Goal: Task Accomplishment & Management: Use online tool/utility

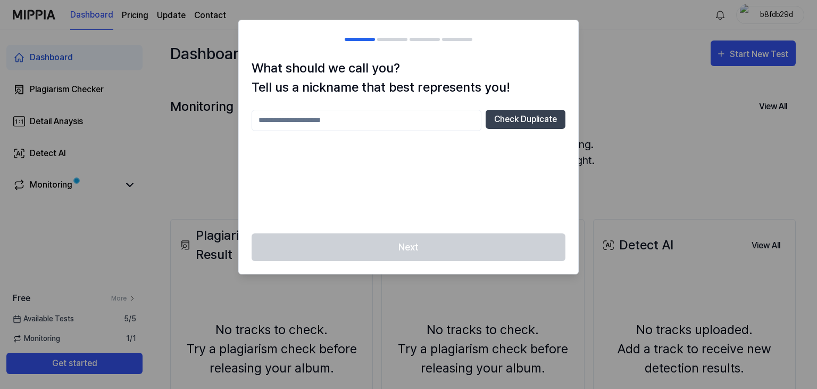
click at [390, 118] on input "text" at bounding box center [367, 120] width 230 height 21
type input "***"
click at [517, 124] on button "Check Duplicate" at bounding box center [526, 119] width 80 height 19
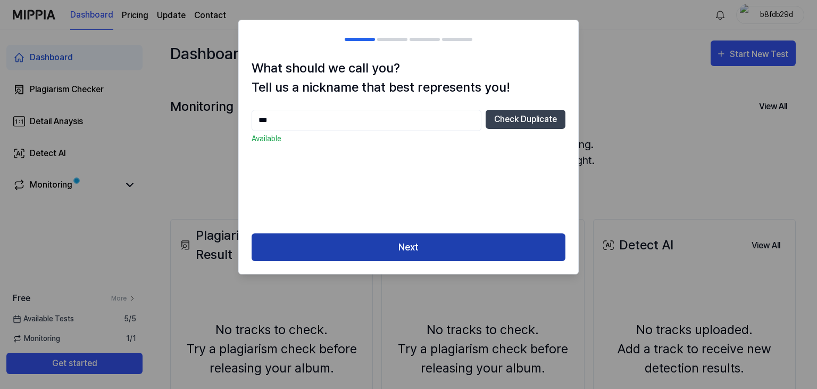
click at [424, 245] on button "Next" at bounding box center [409, 247] width 314 height 28
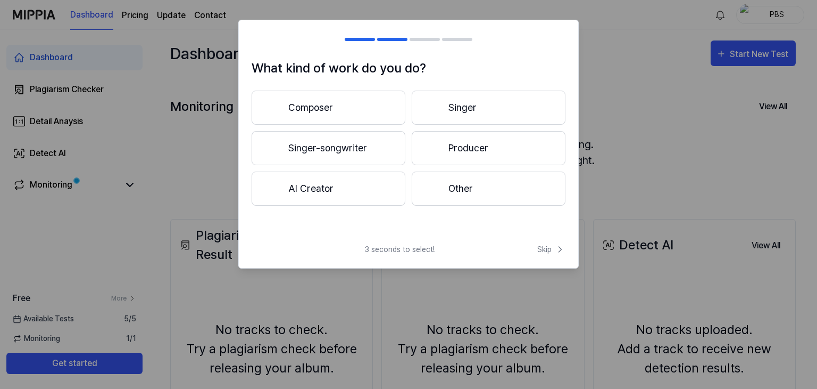
click at [355, 147] on button "Singer-songwriter" at bounding box center [329, 148] width 154 height 34
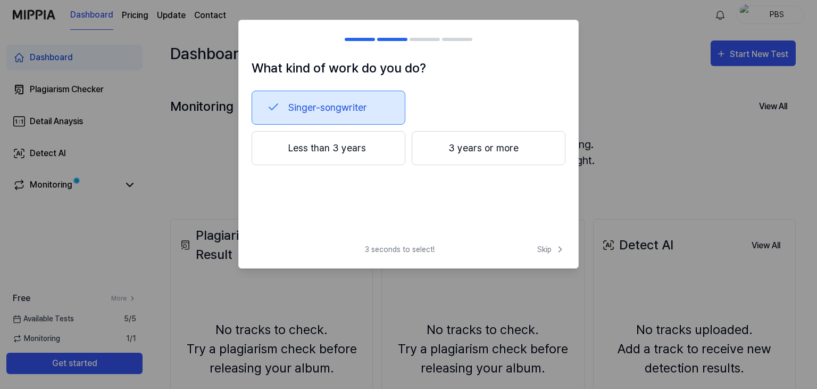
click at [334, 148] on button "Less than 3 years" at bounding box center [329, 148] width 154 height 34
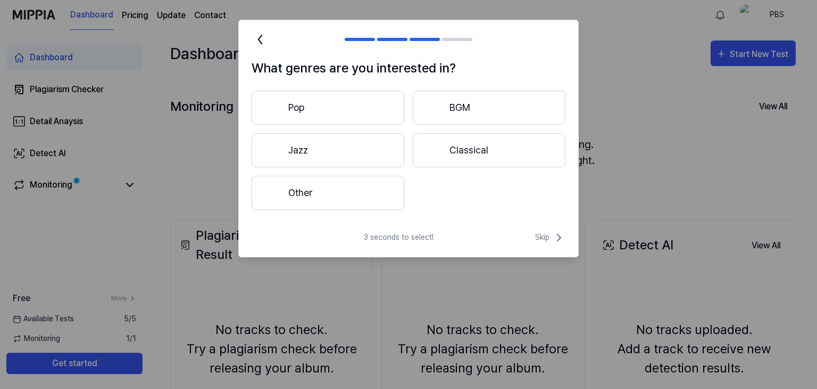
click at [362, 193] on button "Other" at bounding box center [328, 193] width 153 height 34
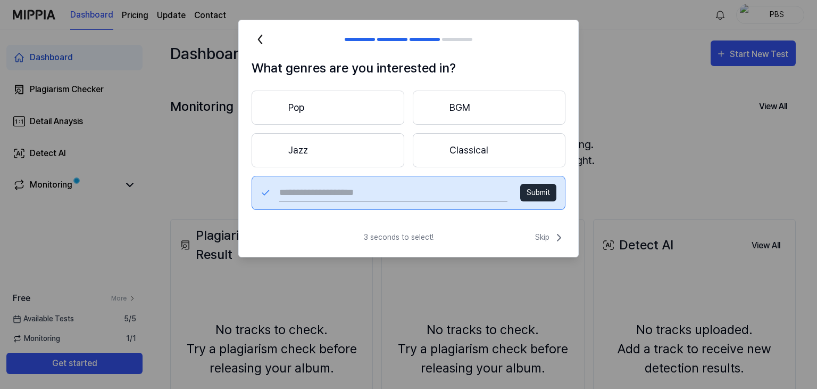
click at [427, 194] on input "text" at bounding box center [393, 192] width 228 height 17
click at [349, 191] on input "text" at bounding box center [393, 192] width 228 height 17
type input "*******"
click at [539, 194] on button "Submit" at bounding box center [538, 193] width 36 height 18
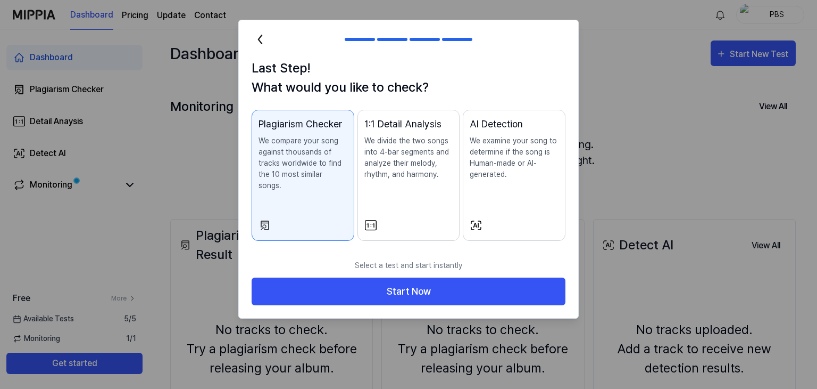
click at [419, 188] on div "1:1 Detail Analysis We divide the two songs into 4-bar segments and analyze the…" at bounding box center [409, 159] width 89 height 85
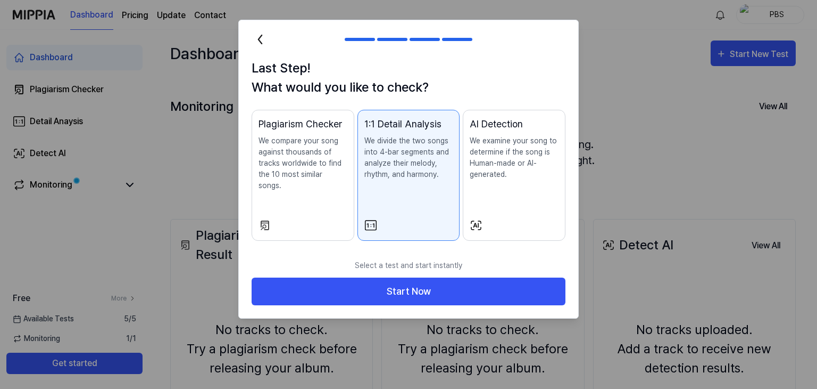
click at [489, 180] on div "AI Detection We examine your song to determine if the song is Human-made or AI-…" at bounding box center [514, 159] width 89 height 85
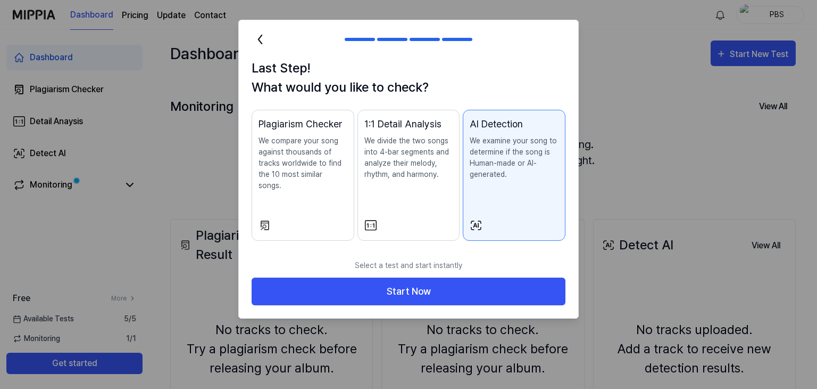
click at [344, 179] on div "Plagiarism Checker We compare your song against thousands of tracks worldwide t…" at bounding box center [303, 165] width 89 height 96
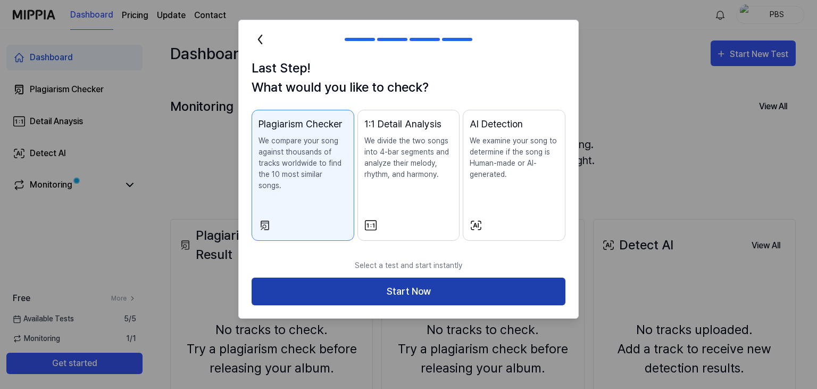
click at [386, 277] on button "Start Now" at bounding box center [409, 291] width 314 height 28
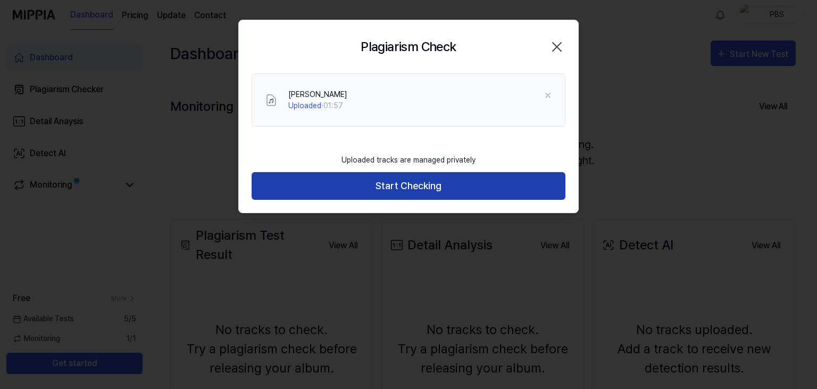
click at [428, 186] on button "Start Checking" at bounding box center [409, 186] width 314 height 28
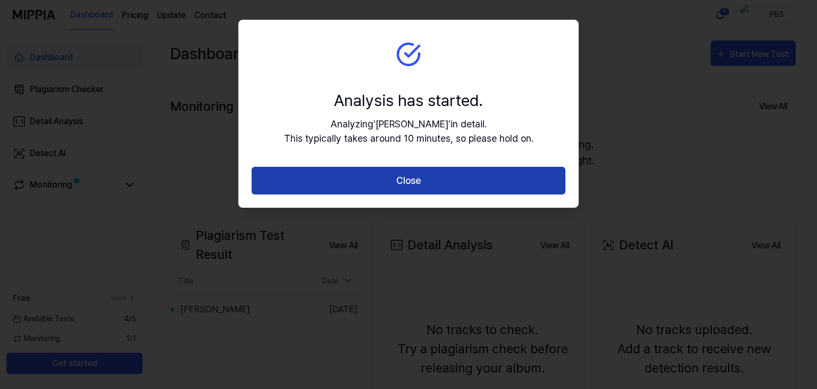
click at [319, 177] on button "Close" at bounding box center [409, 181] width 314 height 28
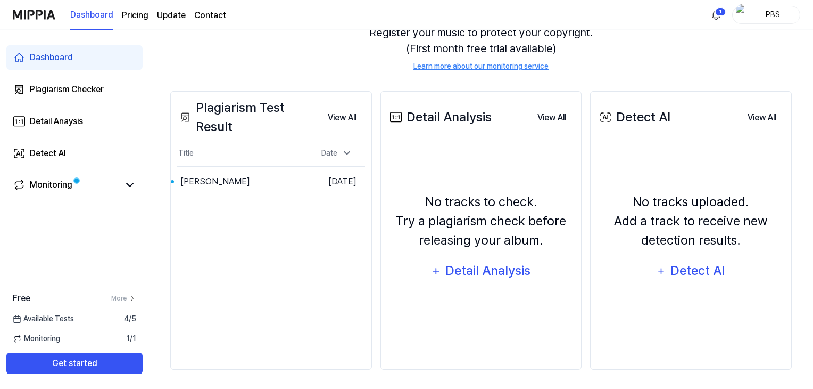
scroll to position [130, 0]
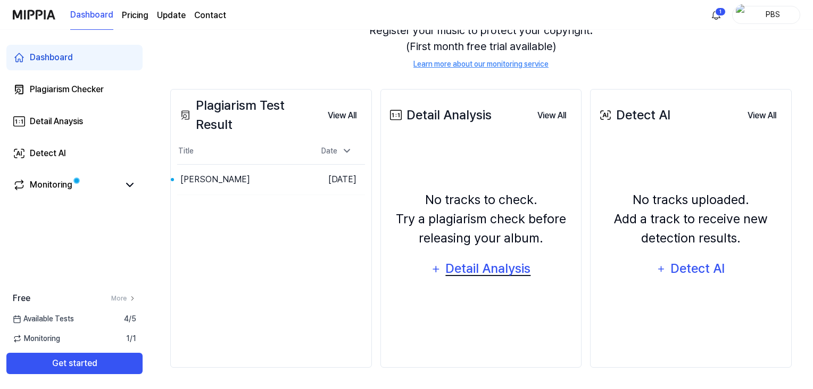
click at [484, 271] on div "Detail Analysis" at bounding box center [488, 268] width 87 height 20
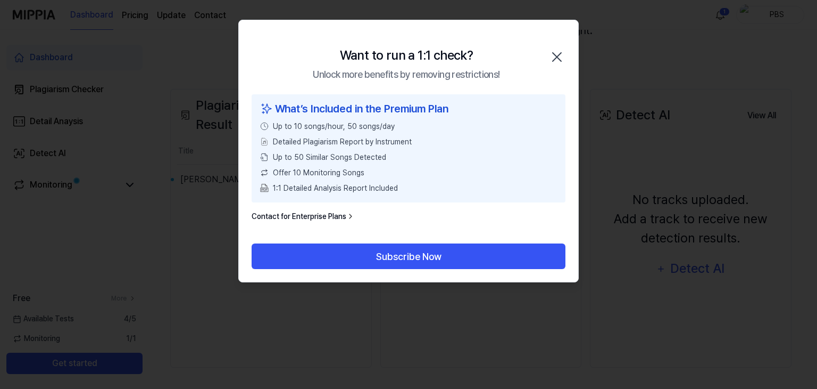
click at [555, 49] on icon "button" at bounding box center [557, 56] width 17 height 17
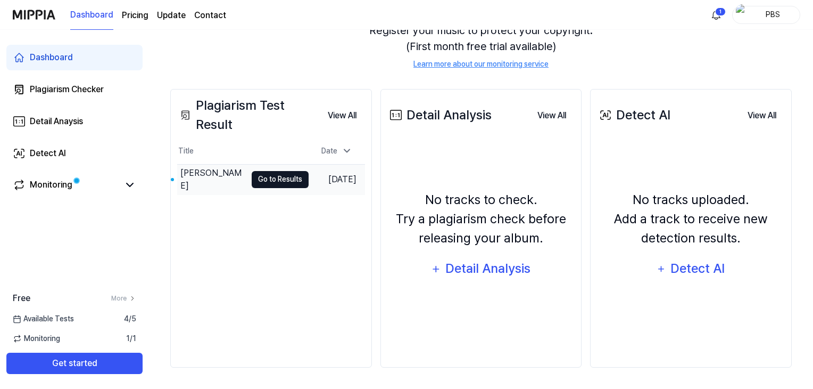
click at [272, 182] on button "Go to Results" at bounding box center [280, 179] width 57 height 17
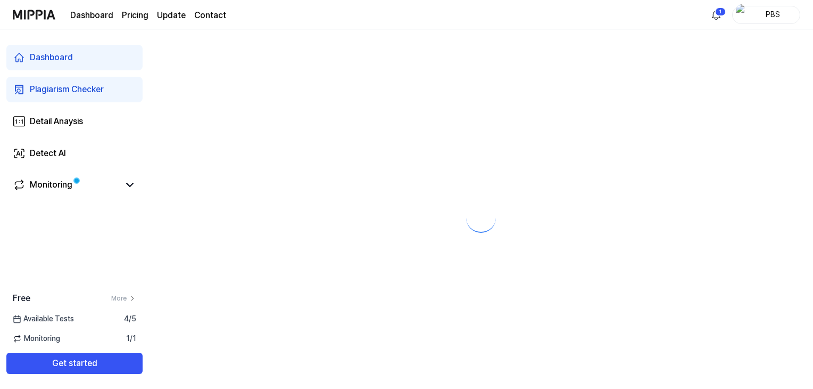
scroll to position [0, 0]
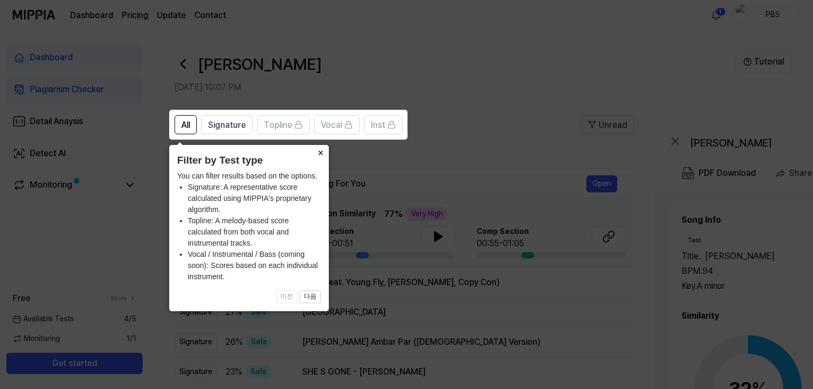
click at [322, 154] on button "×" at bounding box center [320, 152] width 17 height 15
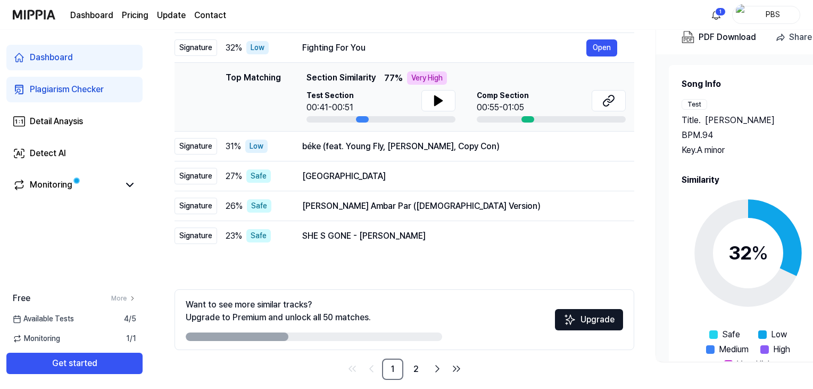
scroll to position [148, 0]
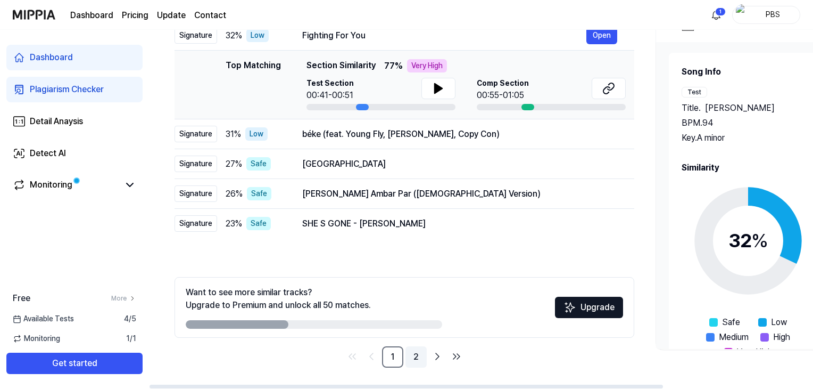
click at [415, 352] on link "2" at bounding box center [416, 356] width 21 height 21
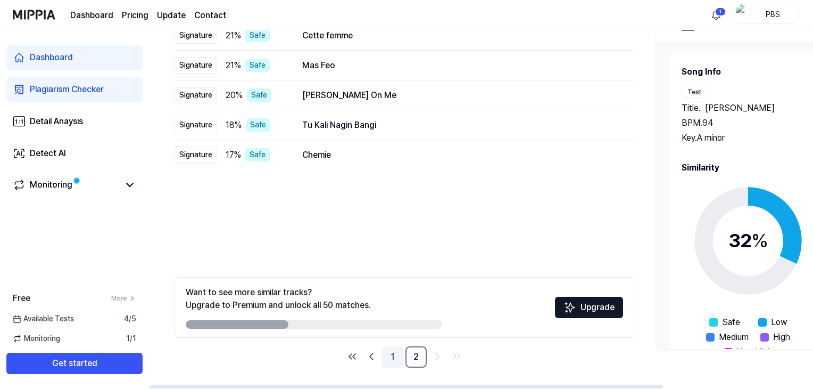
click at [384, 352] on link "1" at bounding box center [392, 356] width 21 height 21
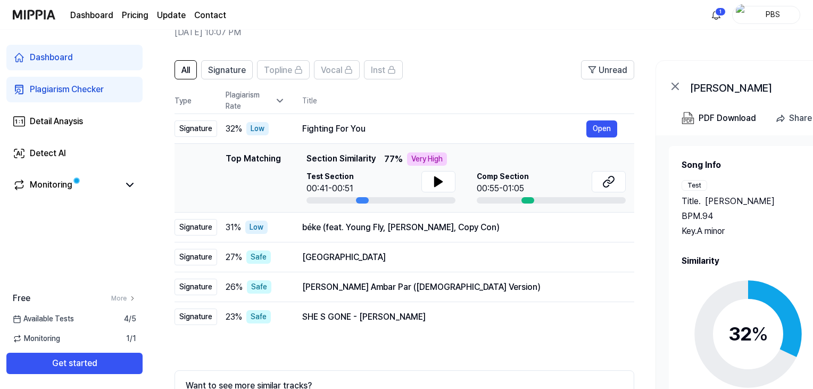
scroll to position [42, 0]
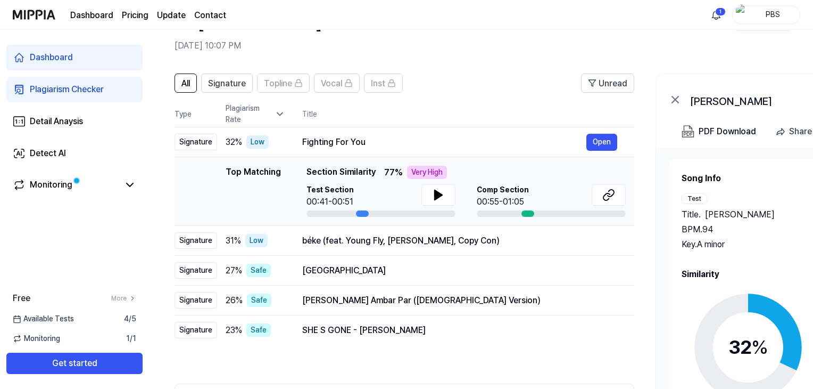
drag, startPoint x: 255, startPoint y: 175, endPoint x: 266, endPoint y: 175, distance: 10.1
click at [255, 178] on div "Top Matching" at bounding box center [253, 191] width 55 height 51
click at [437, 193] on icon at bounding box center [438, 195] width 7 height 10
click at [440, 191] on icon at bounding box center [441, 195] width 2 height 9
click at [247, 170] on div "Top Matching" at bounding box center [253, 191] width 55 height 51
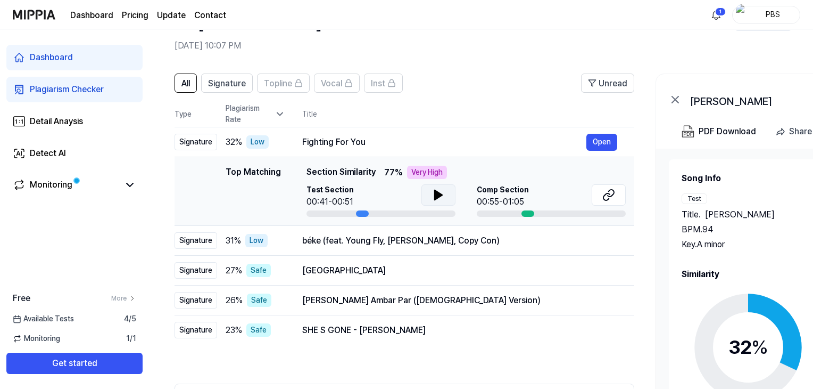
click at [204, 170] on div "Top Matching Top Matching Section Similarity 77 % Very High Test Section 00:41-…" at bounding box center [404, 191] width 443 height 51
click at [241, 173] on div "Top Matching" at bounding box center [253, 191] width 55 height 51
click at [194, 186] on div "Top Matching Top Matching Section Similarity 77 % Very High Test Section 00:41-…" at bounding box center [404, 191] width 443 height 51
click at [609, 141] on button "Open" at bounding box center [601, 142] width 31 height 17
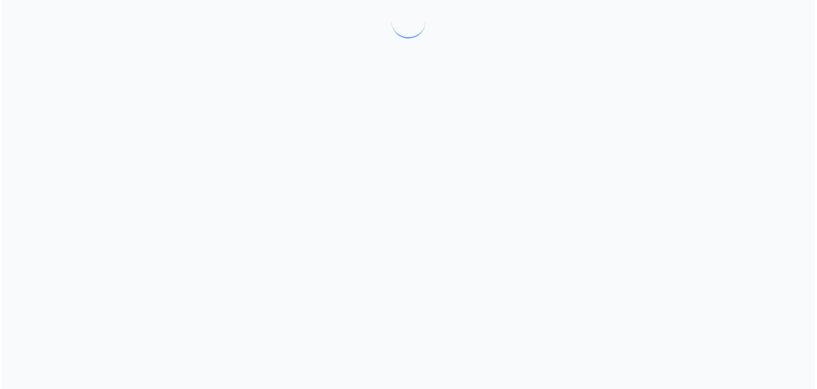
scroll to position [0, 0]
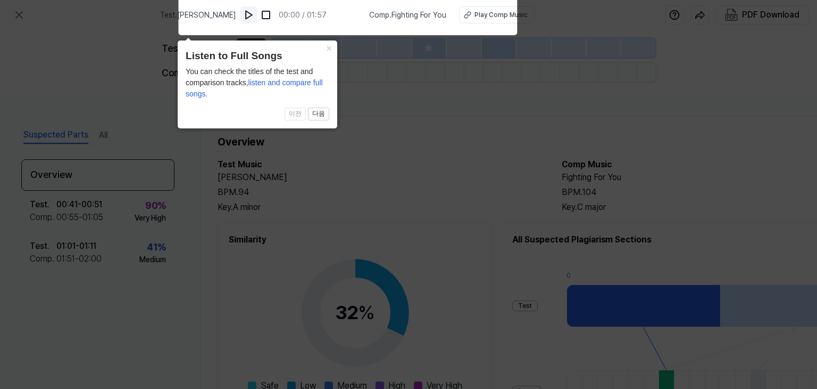
click at [244, 15] on img at bounding box center [249, 15] width 11 height 11
click at [245, 13] on img at bounding box center [250, 15] width 11 height 11
click at [333, 46] on button "×" at bounding box center [328, 47] width 17 height 15
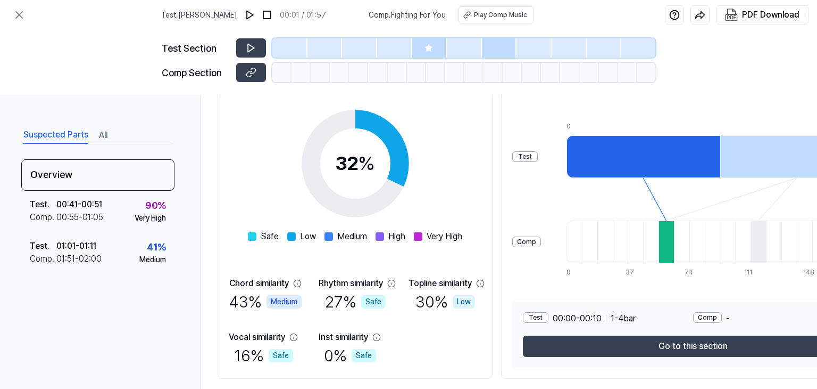
scroll to position [160, 0]
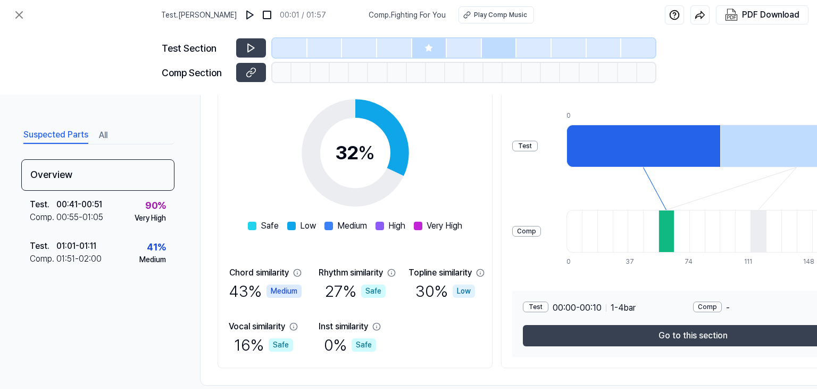
click at [647, 140] on div at bounding box center [644, 146] width 154 height 43
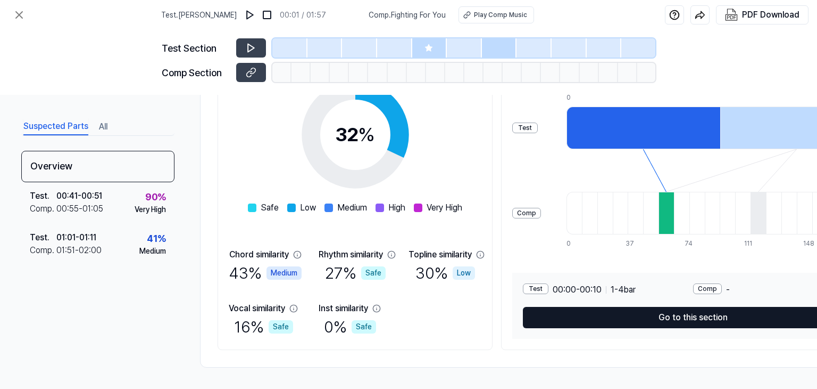
click at [580, 310] on button "Go to this section" at bounding box center [693, 317] width 340 height 21
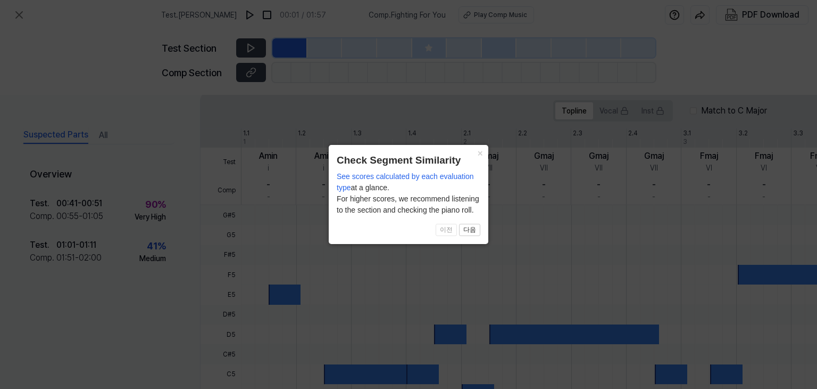
scroll to position [321, 0]
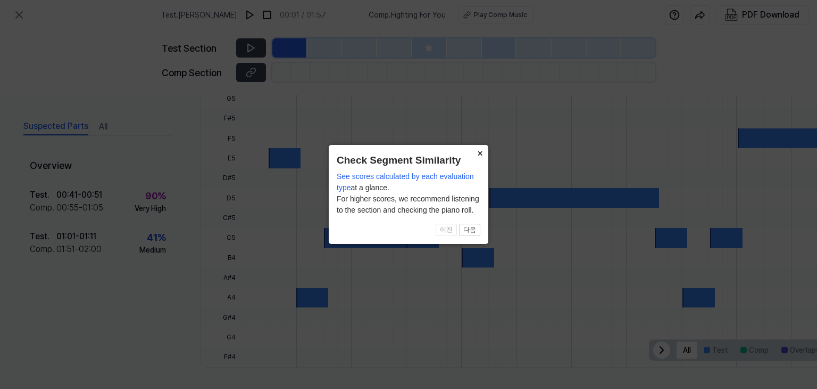
click at [478, 150] on button "×" at bounding box center [480, 152] width 17 height 15
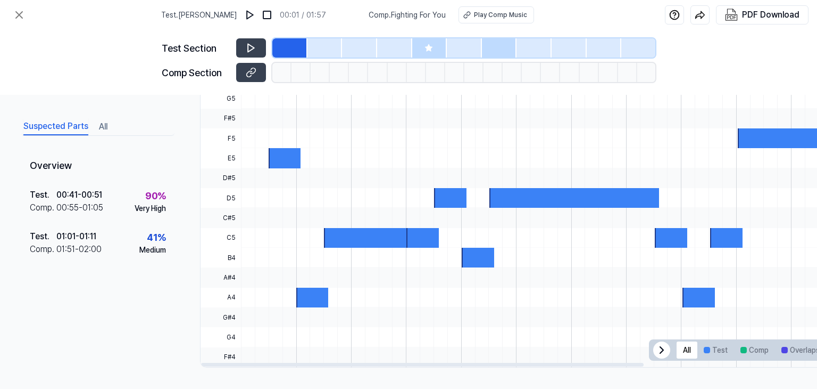
click at [237, 38] on div "Test Section" at bounding box center [409, 47] width 494 height 19
click at [243, 43] on button at bounding box center [251, 47] width 30 height 19
click at [287, 75] on div at bounding box center [281, 72] width 19 height 19
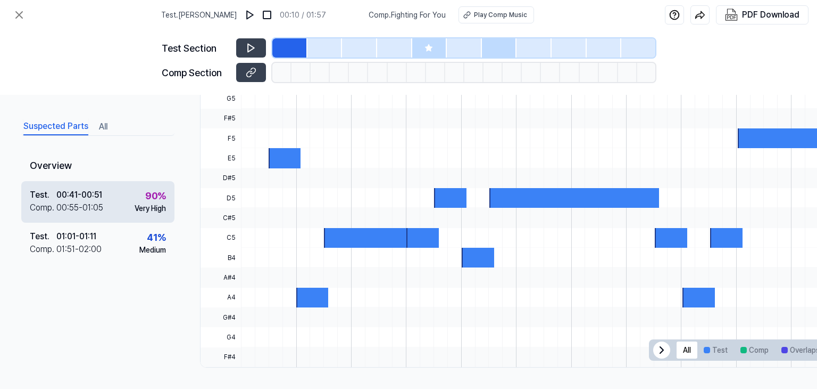
click at [80, 211] on div "00:55 - 01:05" at bounding box center [79, 207] width 47 height 13
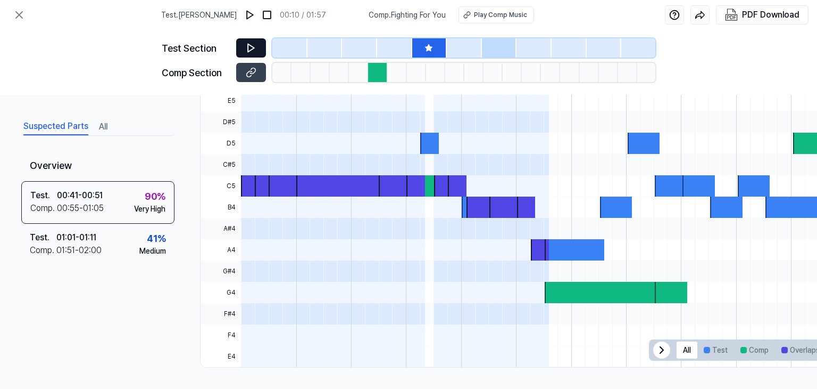
click at [255, 47] on icon at bounding box center [251, 48] width 11 height 11
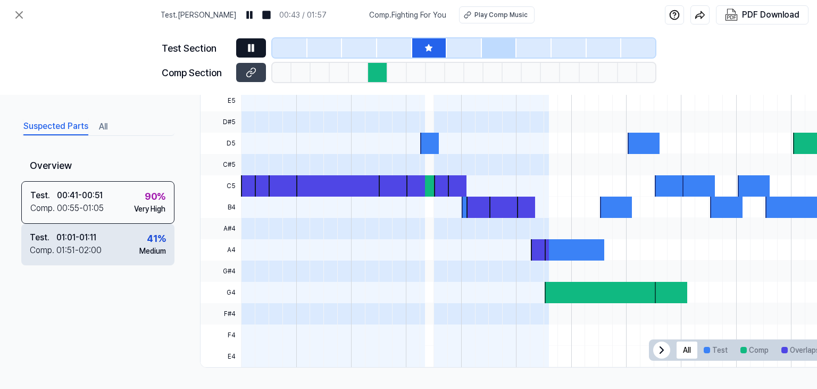
click at [137, 242] on div "Test . 01:01 - 01:11 Comp . 01:51 - 02:00 41 % Medium" at bounding box center [97, 245] width 153 height 42
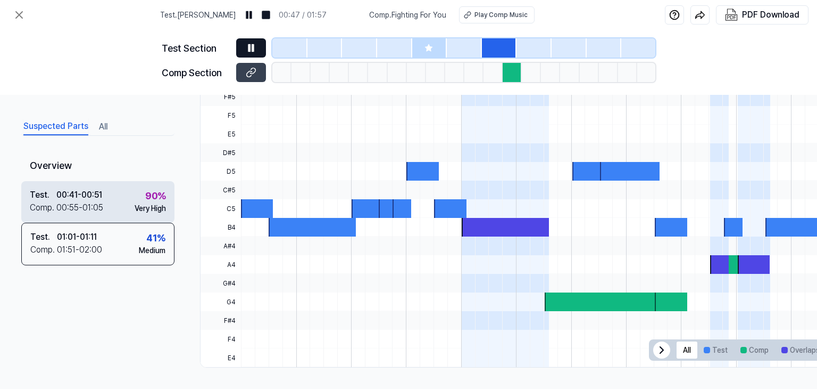
click at [128, 189] on div "Test . 00:41 - 00:51 Comp . 00:55 - 01:05 90 % Very High" at bounding box center [97, 202] width 153 height 42
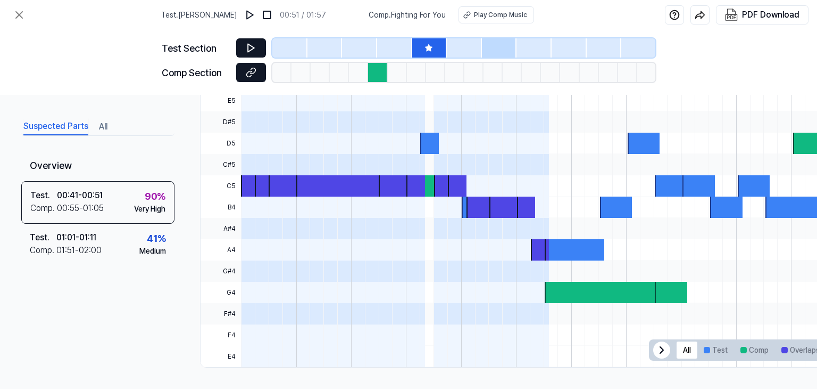
click at [255, 76] on icon at bounding box center [251, 72] width 11 height 11
click at [254, 38] on button at bounding box center [251, 47] width 30 height 19
click at [423, 51] on div at bounding box center [429, 47] width 35 height 19
click at [252, 70] on icon at bounding box center [251, 72] width 11 height 11
click at [246, 41] on button at bounding box center [251, 47] width 30 height 19
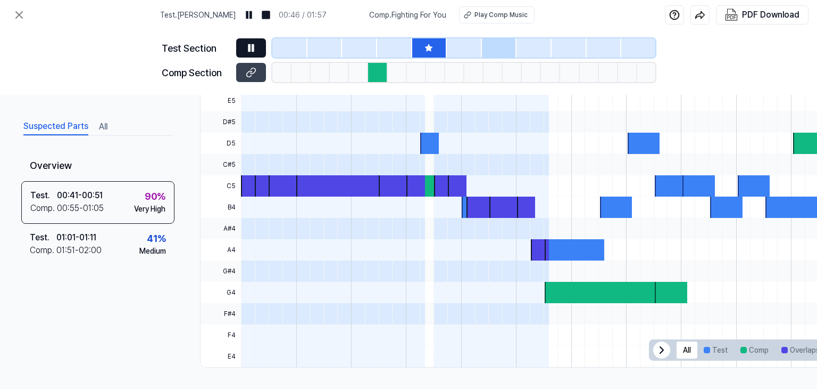
click at [266, 50] on button at bounding box center [251, 47] width 30 height 19
click at [250, 71] on icon at bounding box center [251, 72] width 11 height 11
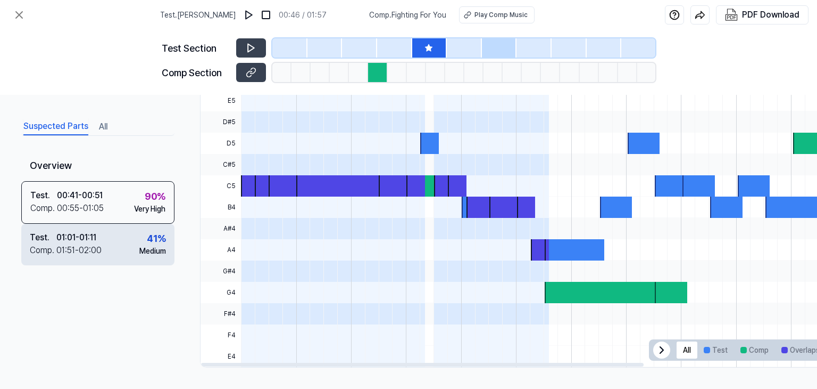
click at [145, 241] on div "41 % Medium" at bounding box center [152, 244] width 27 height 26
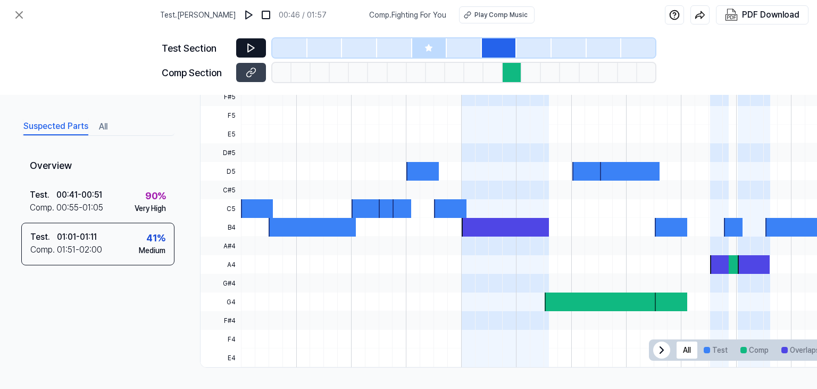
click at [247, 40] on button at bounding box center [251, 47] width 30 height 19
click at [249, 47] on icon at bounding box center [251, 48] width 11 height 11
click at [249, 47] on icon at bounding box center [250, 47] width 2 height 7
click at [258, 76] on button at bounding box center [251, 72] width 30 height 19
click at [18, 19] on icon at bounding box center [19, 15] width 13 height 13
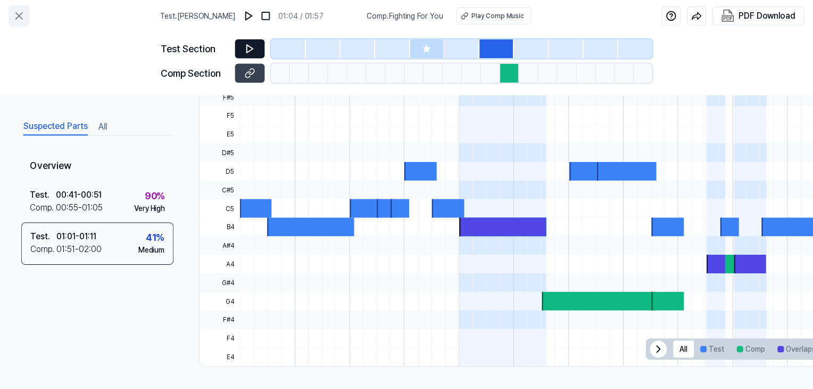
scroll to position [42, 0]
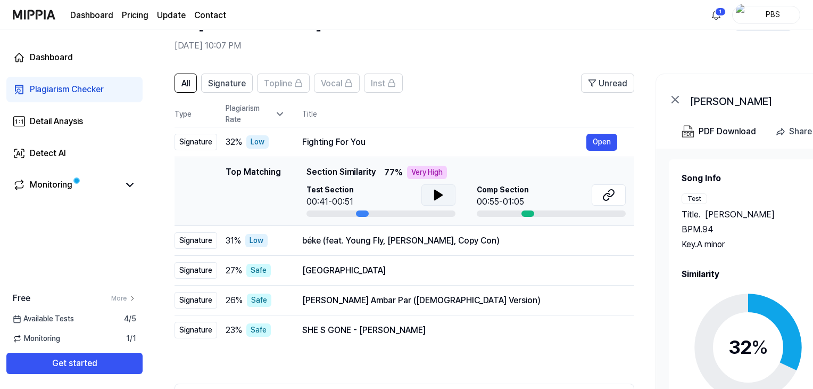
click at [445, 193] on button at bounding box center [439, 194] width 34 height 21
click at [435, 196] on icon at bounding box center [436, 195] width 2 height 9
click at [600, 194] on button at bounding box center [609, 194] width 34 height 21
click at [280, 239] on div "31 % Low" at bounding box center [256, 240] width 60 height 13
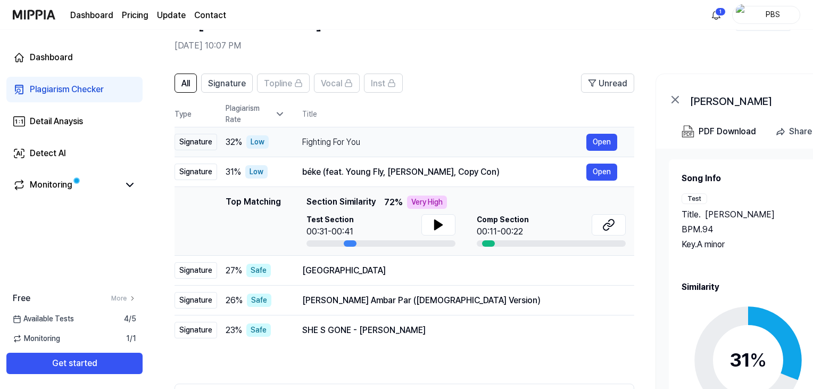
click at [394, 139] on div "Fighting For You" at bounding box center [444, 142] width 284 height 13
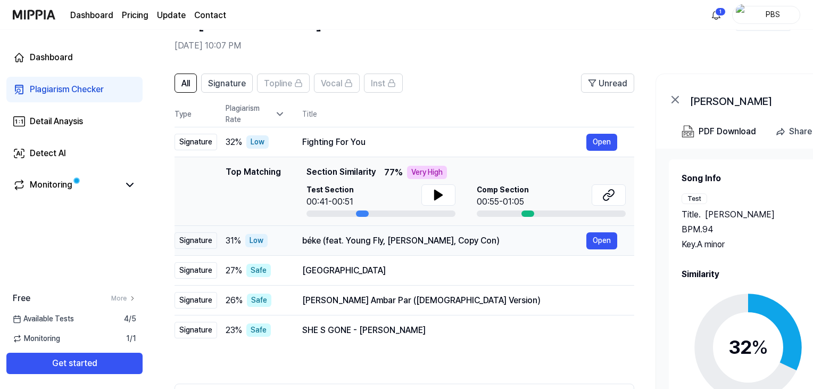
click at [350, 247] on div "béke (feat. Young Fly, [PERSON_NAME], Copy Con) Open" at bounding box center [459, 240] width 315 height 17
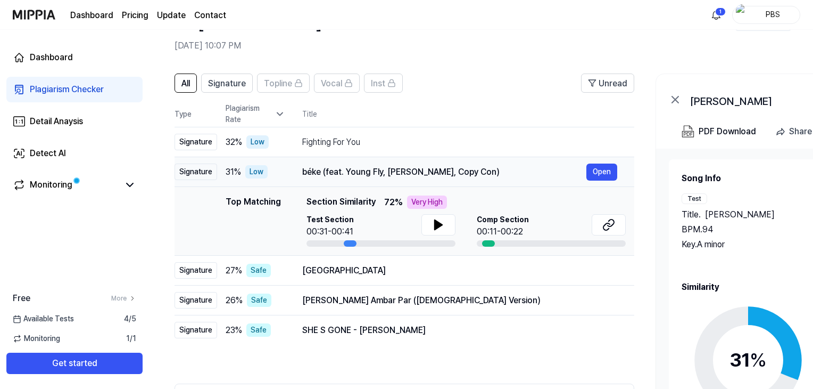
click at [387, 170] on div "béke (feat. Young Fly, [PERSON_NAME], Copy Con)" at bounding box center [444, 172] width 284 height 13
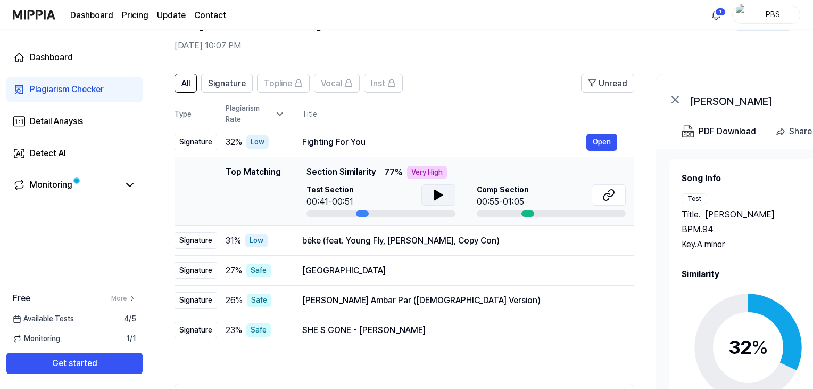
click at [427, 197] on button at bounding box center [439, 194] width 34 height 21
click at [432, 195] on icon at bounding box center [438, 194] width 13 height 13
click at [417, 127] on td "Fighting For You Open" at bounding box center [459, 142] width 349 height 30
click at [403, 137] on div "Fighting For You" at bounding box center [444, 142] width 284 height 13
click at [371, 144] on div "Fighting For You" at bounding box center [444, 142] width 284 height 13
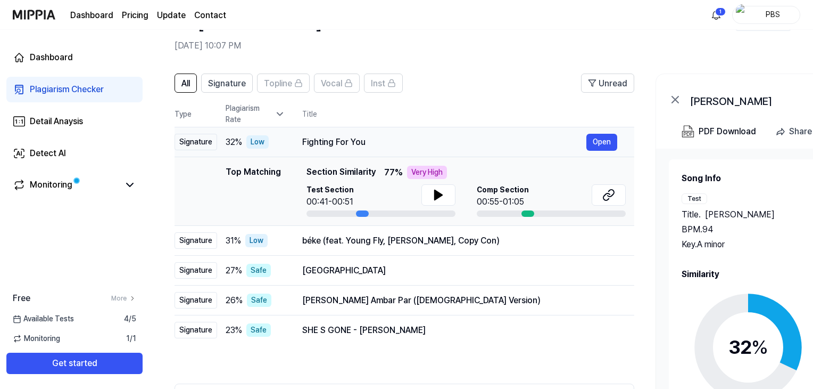
click at [371, 144] on div "Fighting For You" at bounding box center [444, 142] width 284 height 13
click at [343, 250] on td "béke (feat. Young Fly, [PERSON_NAME], Copy Con) Open" at bounding box center [459, 241] width 349 height 30
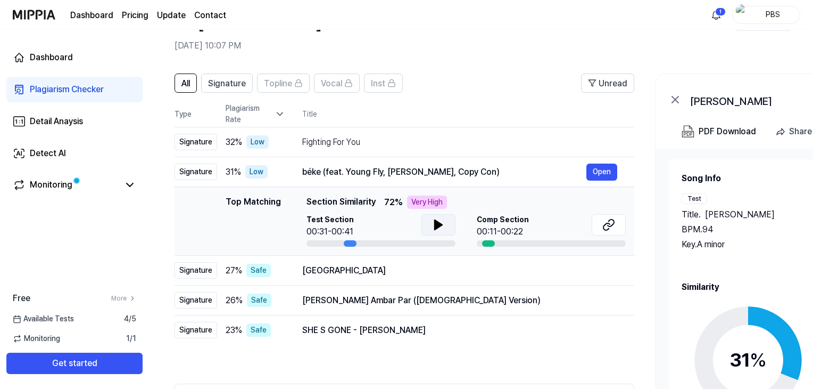
click at [422, 222] on button at bounding box center [439, 224] width 34 height 21
click at [432, 225] on icon at bounding box center [438, 224] width 13 height 13
click at [617, 224] on button at bounding box center [609, 224] width 34 height 21
click at [438, 226] on icon at bounding box center [438, 225] width 7 height 10
click at [433, 220] on icon at bounding box center [438, 224] width 13 height 13
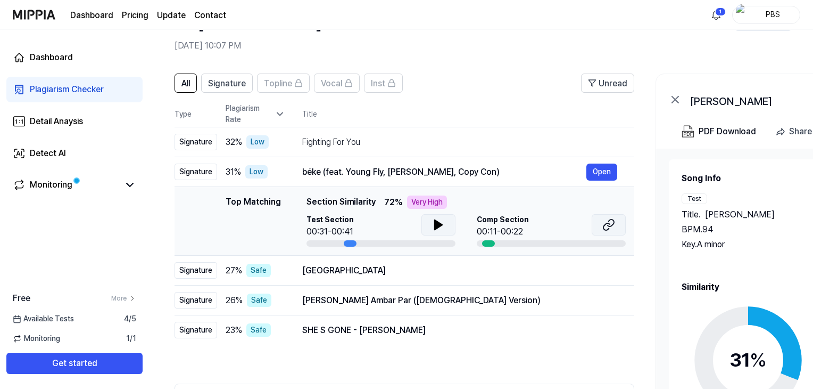
click at [613, 224] on icon at bounding box center [611, 222] width 6 height 7
click at [401, 274] on div "[GEOGRAPHIC_DATA]" at bounding box center [444, 270] width 284 height 13
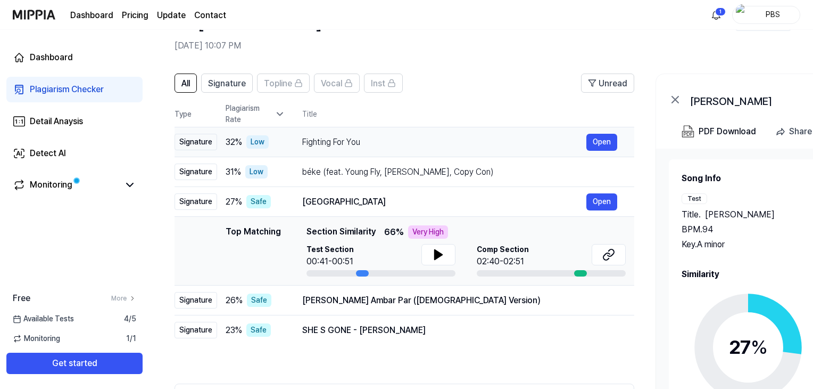
scroll to position [148, 0]
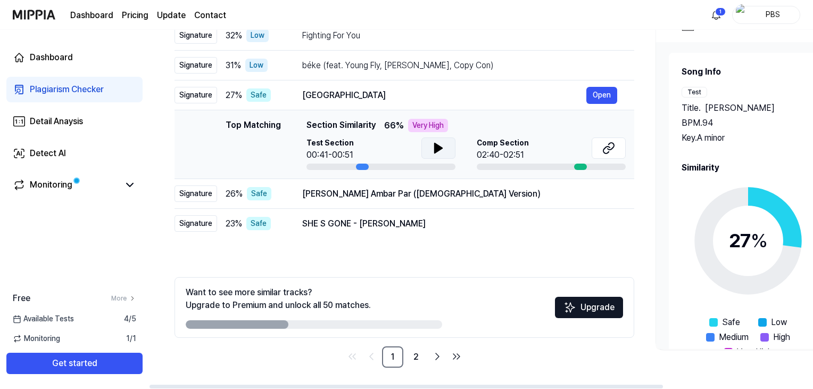
click at [443, 148] on icon at bounding box center [438, 148] width 13 height 13
click at [619, 147] on button at bounding box center [609, 147] width 34 height 21
click at [443, 150] on icon at bounding box center [438, 148] width 13 height 13
click at [459, 195] on div "[PERSON_NAME] Ambar Par ([DEMOGRAPHIC_DATA] Version)" at bounding box center [444, 193] width 284 height 13
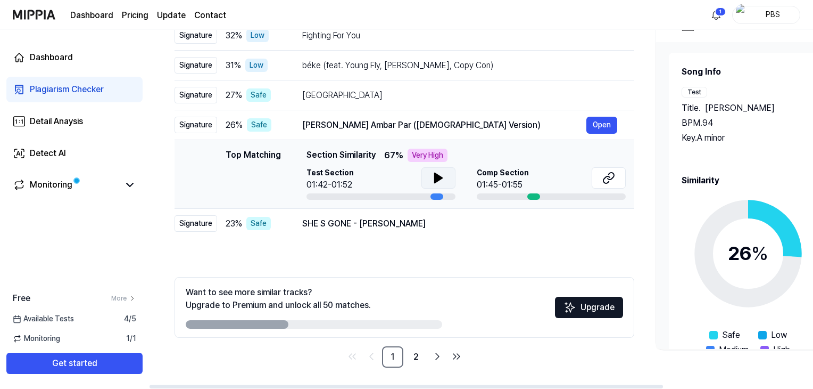
click at [429, 180] on button at bounding box center [439, 177] width 34 height 21
click at [445, 173] on button at bounding box center [439, 177] width 34 height 21
click at [611, 177] on icon at bounding box center [608, 177] width 13 height 13
click at [357, 219] on div "SHE S GONE - [PERSON_NAME]" at bounding box center [444, 223] width 284 height 13
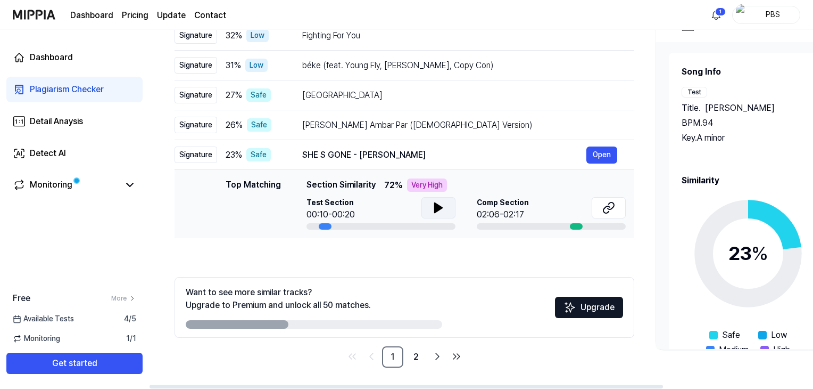
click at [432, 210] on icon at bounding box center [438, 207] width 13 height 13
click at [431, 85] on td "Iran Open" at bounding box center [459, 95] width 349 height 30
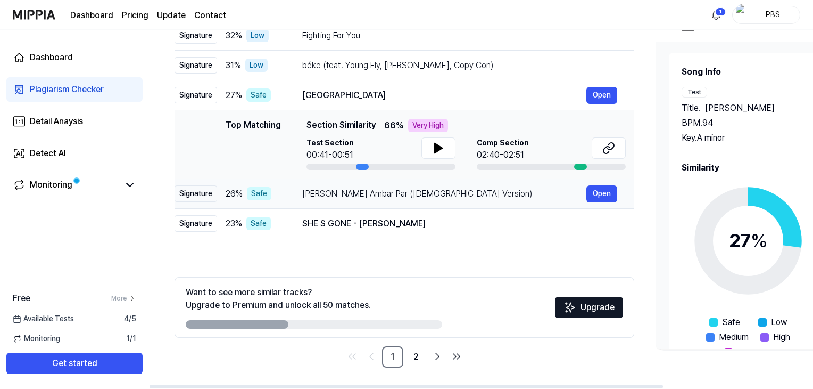
click at [418, 198] on div "[PERSON_NAME] Ambar Par ([DEMOGRAPHIC_DATA] Version)" at bounding box center [444, 193] width 284 height 13
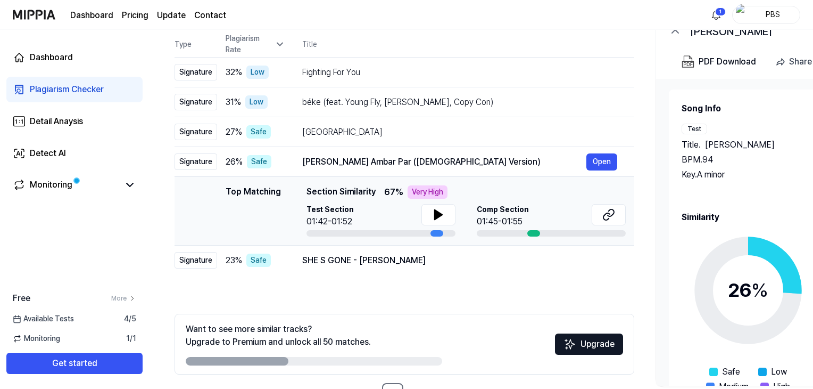
scroll to position [42, 0]
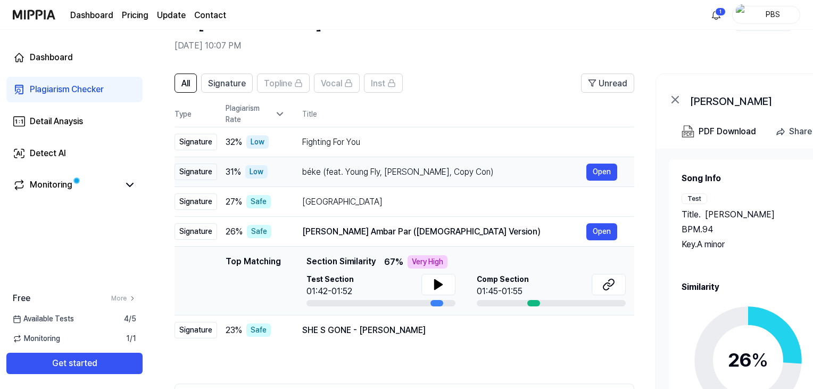
click at [430, 167] on div "béke (feat. Young Fly, [PERSON_NAME], Copy Con)" at bounding box center [444, 172] width 284 height 13
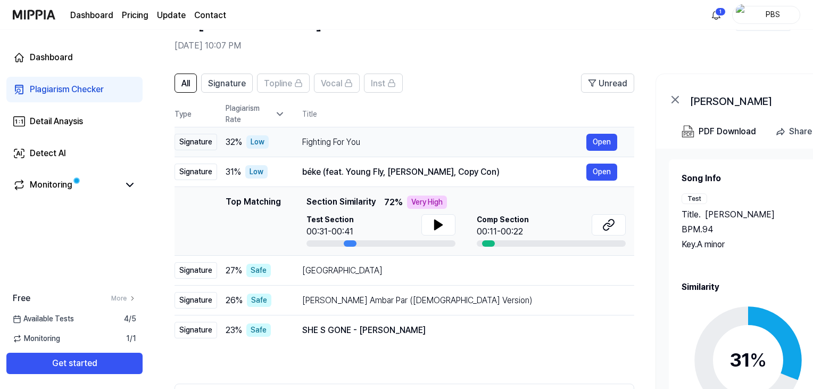
click at [428, 146] on div "Fighting For You" at bounding box center [444, 142] width 284 height 13
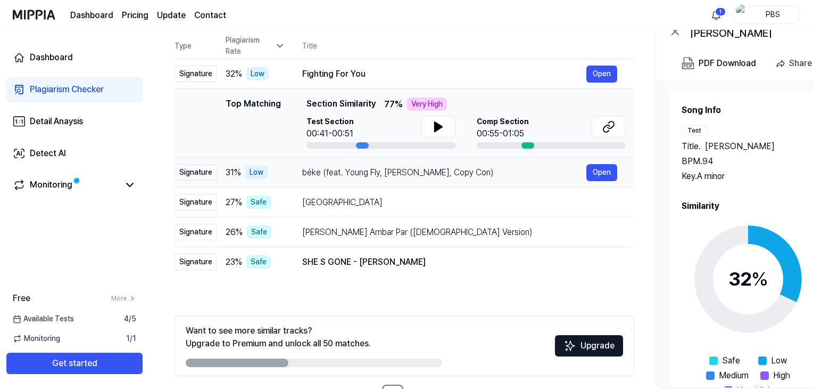
scroll to position [148, 0]
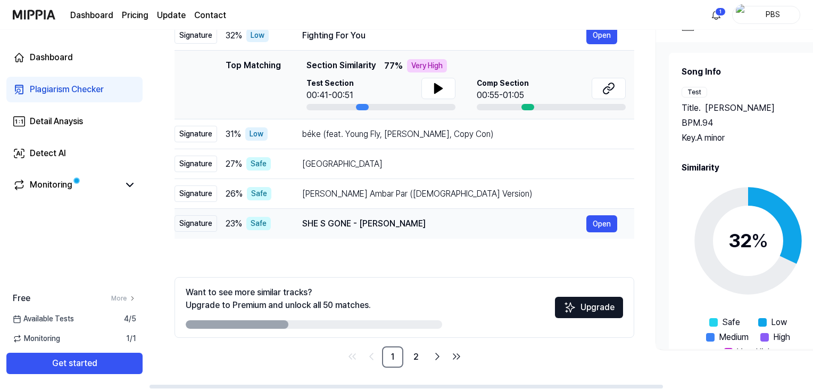
click at [405, 219] on div "SHE S GONE - [PERSON_NAME]" at bounding box center [444, 223] width 284 height 13
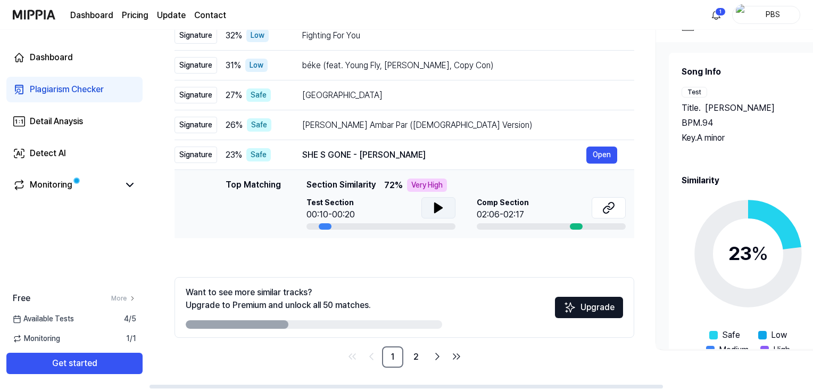
click at [435, 203] on icon at bounding box center [438, 208] width 7 height 10
click at [449, 214] on button at bounding box center [439, 207] width 34 height 21
click at [598, 209] on button at bounding box center [609, 207] width 34 height 21
click at [419, 352] on link "2" at bounding box center [416, 356] width 21 height 21
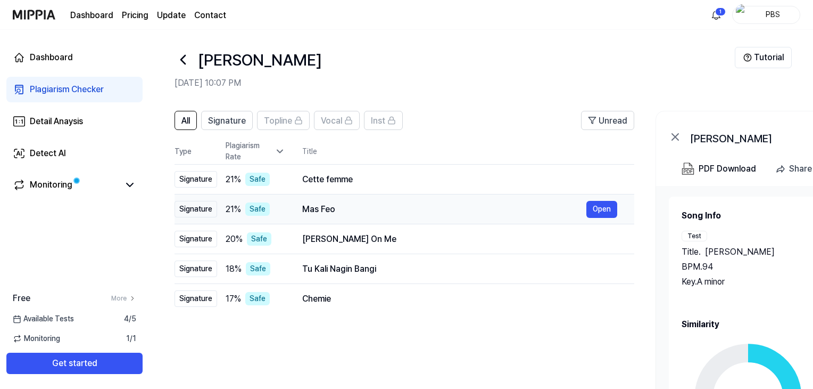
scroll to position [0, 0]
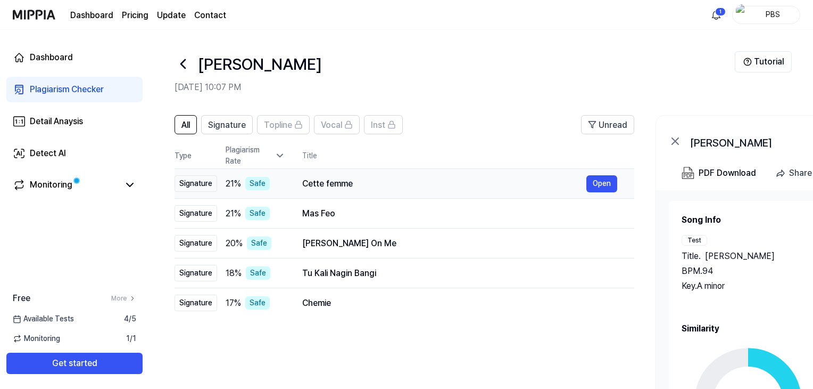
click at [348, 182] on div "Cette femme" at bounding box center [444, 183] width 284 height 13
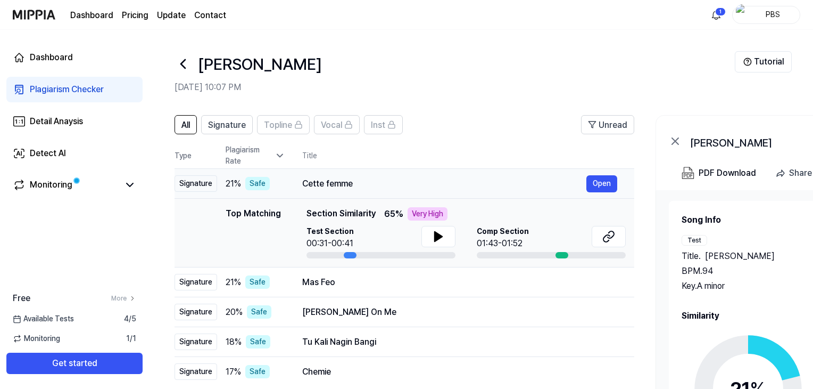
scroll to position [148, 0]
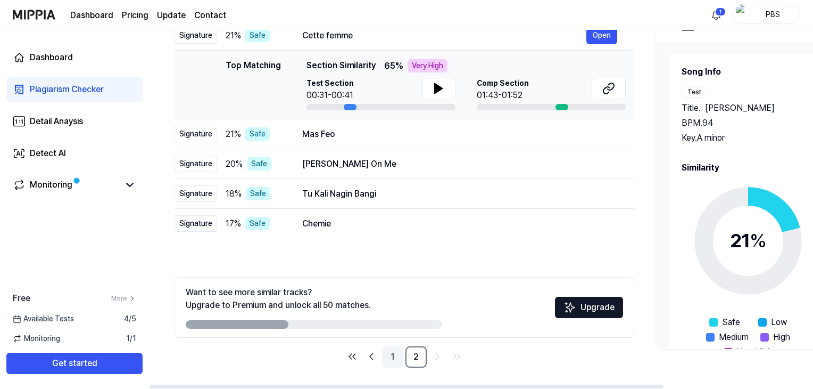
click at [387, 356] on link "1" at bounding box center [392, 356] width 21 height 21
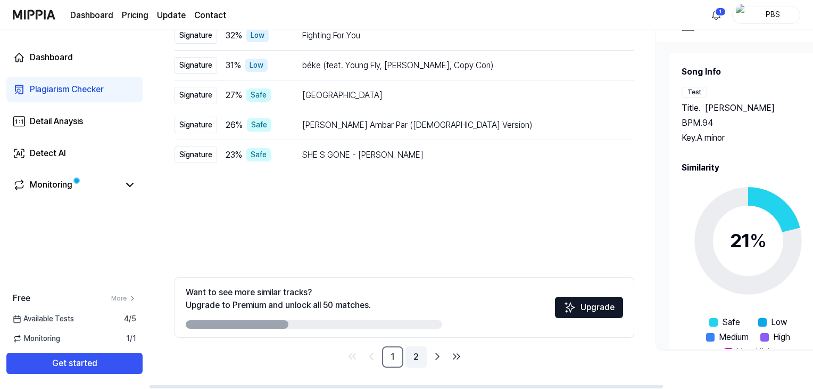
click at [421, 354] on link "2" at bounding box center [416, 356] width 21 height 21
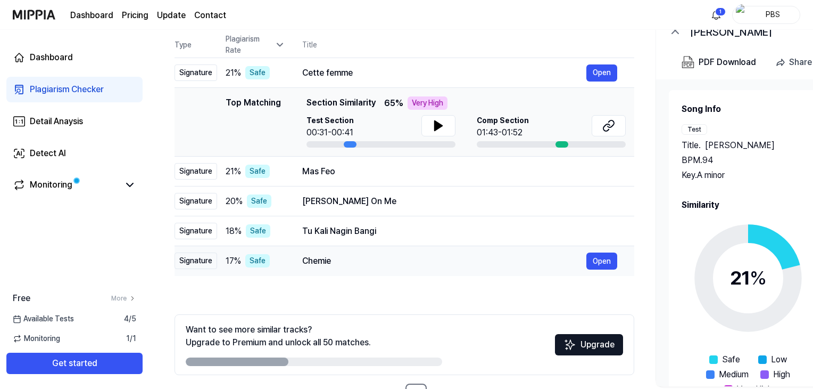
scroll to position [95, 0]
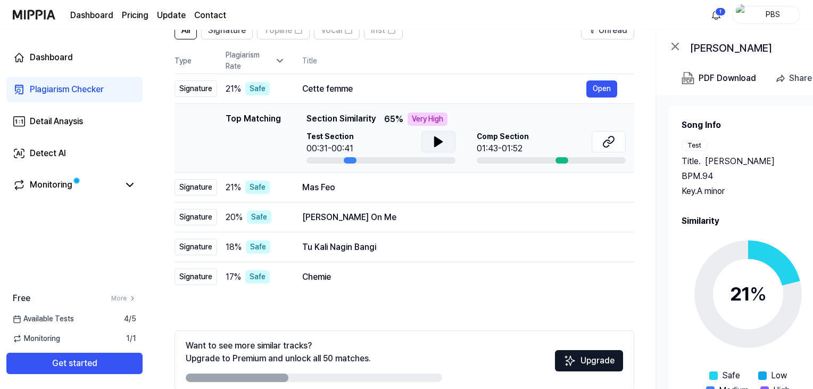
click at [438, 143] on icon at bounding box center [438, 142] width 7 height 10
click at [438, 143] on icon at bounding box center [438, 141] width 13 height 13
click at [600, 137] on button at bounding box center [609, 141] width 34 height 21
click at [310, 187] on div "Mas Feo" at bounding box center [444, 187] width 284 height 13
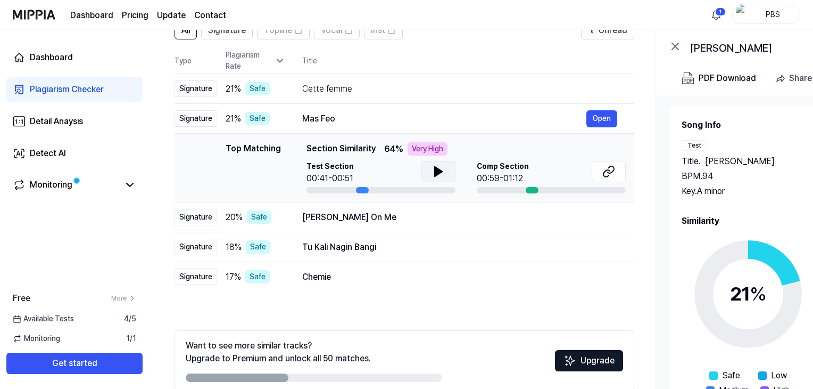
click at [447, 172] on button at bounding box center [439, 171] width 34 height 21
click at [433, 170] on icon at bounding box center [438, 171] width 13 height 13
click at [613, 174] on icon at bounding box center [608, 171] width 13 height 13
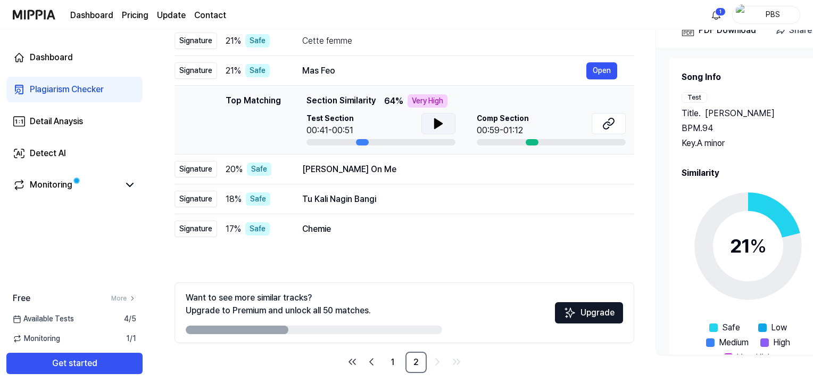
scroll to position [148, 0]
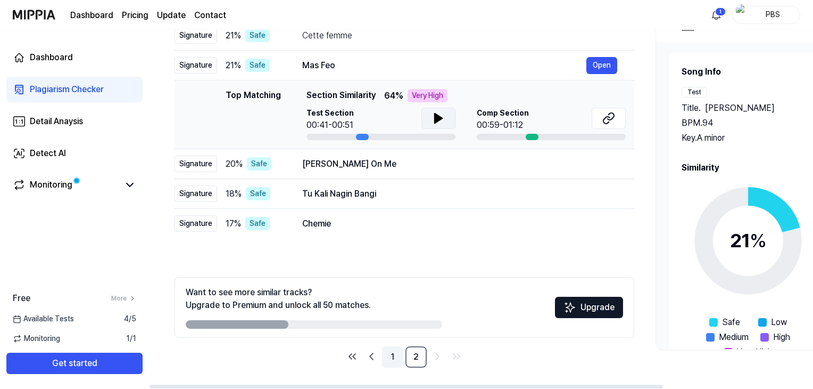
click at [386, 352] on link "1" at bounding box center [392, 356] width 21 height 21
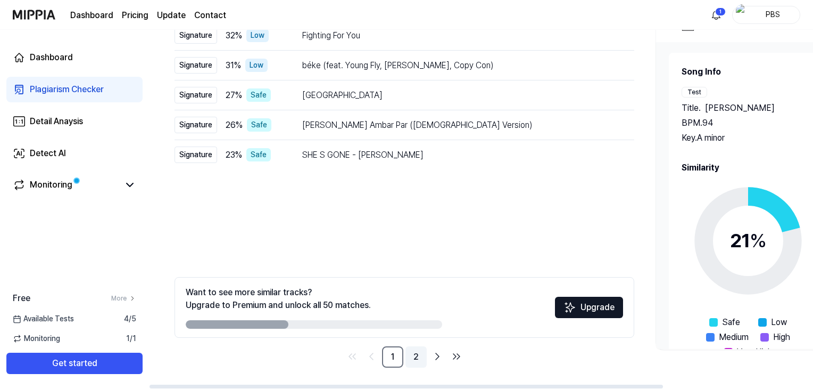
click at [409, 351] on link "2" at bounding box center [416, 356] width 21 height 21
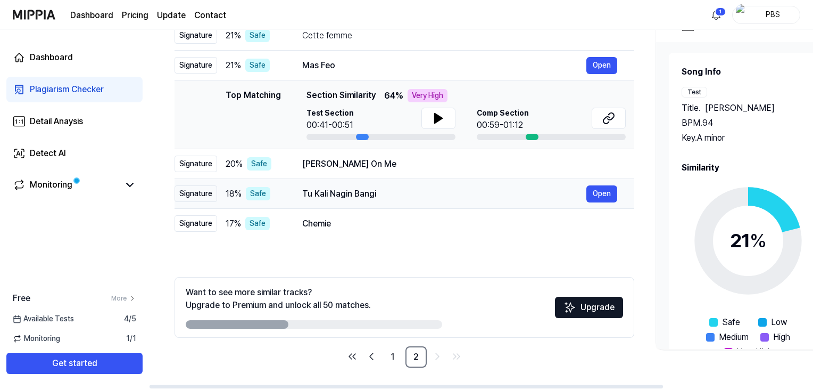
click at [408, 197] on div "Tu Kali Nagin Bangi" at bounding box center [444, 193] width 284 height 13
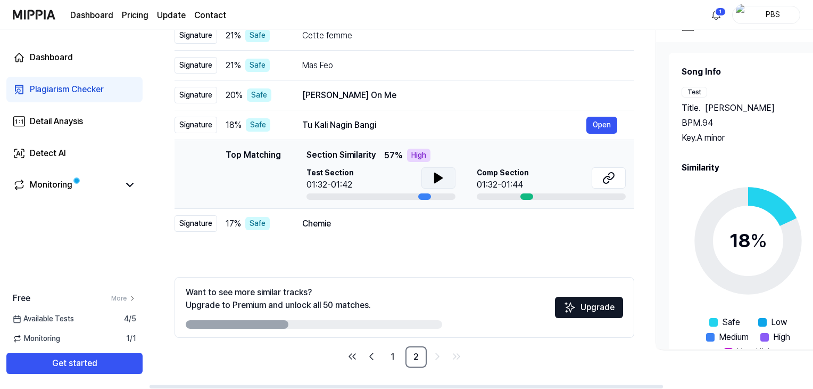
click at [426, 180] on button at bounding box center [439, 177] width 34 height 21
click at [440, 179] on icon at bounding box center [441, 177] width 2 height 9
click at [609, 176] on icon at bounding box center [607, 179] width 6 height 7
click at [394, 347] on link "1" at bounding box center [392, 356] width 21 height 21
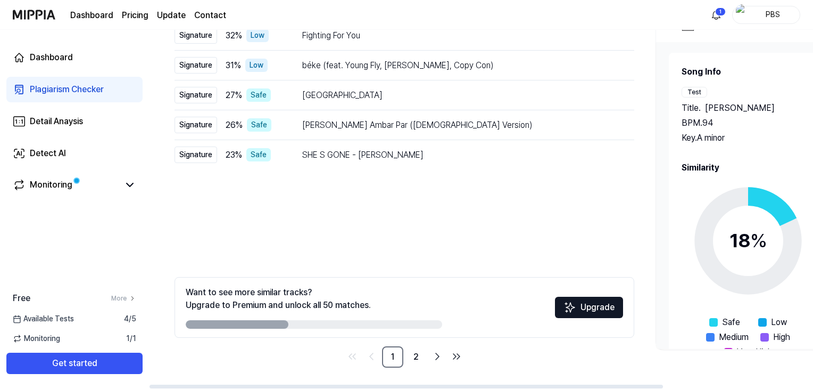
scroll to position [0, 0]
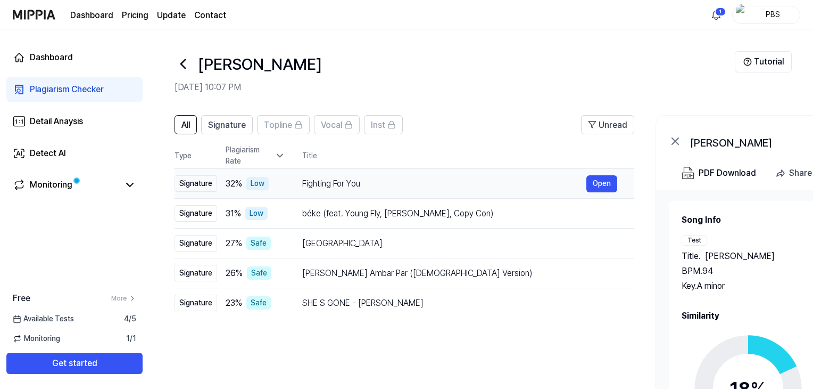
click at [350, 180] on div "Fighting For You" at bounding box center [444, 183] width 284 height 13
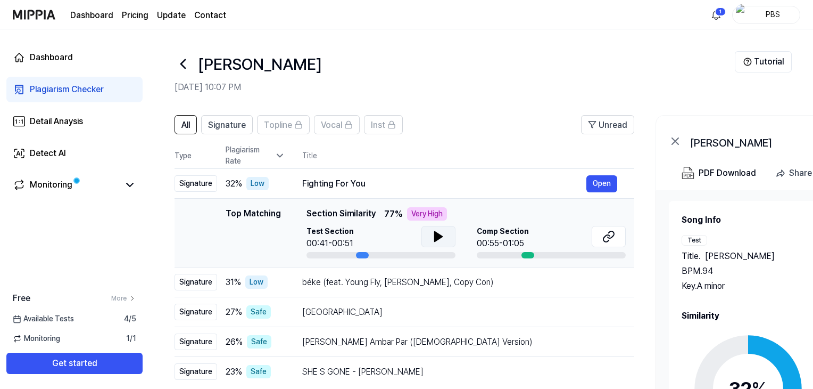
click at [426, 235] on button at bounding box center [439, 236] width 34 height 21
click at [615, 235] on button at bounding box center [609, 236] width 34 height 21
click at [445, 236] on button at bounding box center [439, 236] width 34 height 21
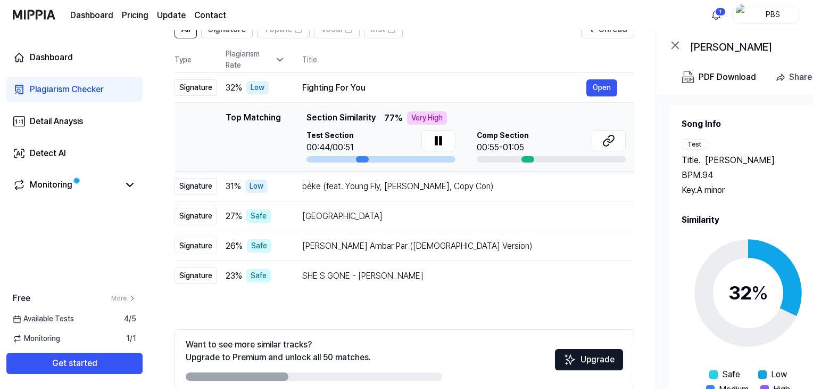
scroll to position [148, 0]
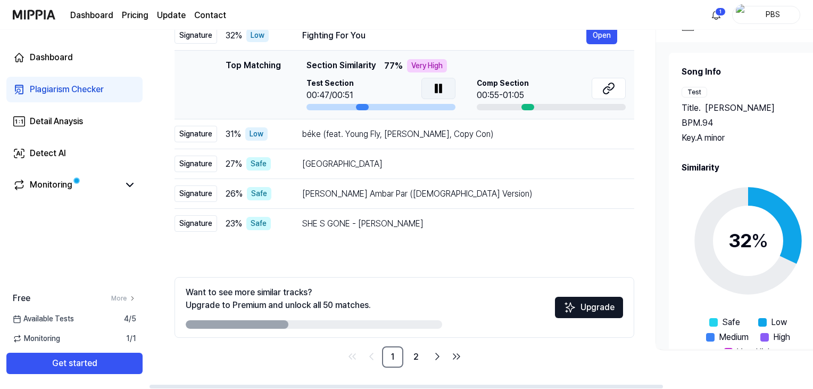
click at [436, 94] on icon at bounding box center [438, 88] width 13 height 13
click at [402, 137] on div "béke (feat. Young Fly, [PERSON_NAME], Copy Con)" at bounding box center [444, 134] width 284 height 13
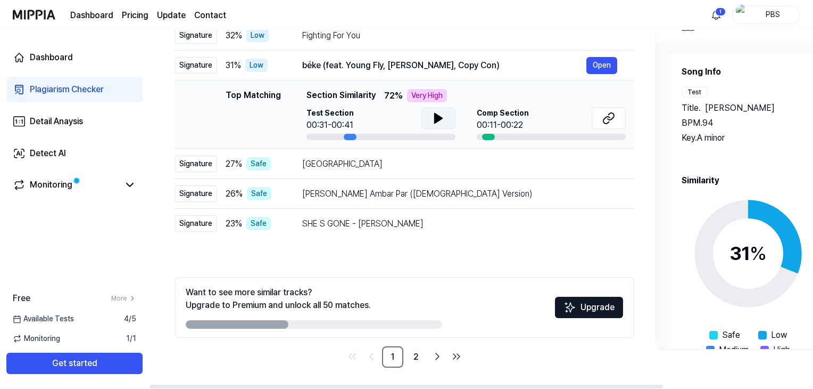
click at [431, 116] on button at bounding box center [439, 118] width 34 height 21
click at [441, 115] on icon at bounding box center [441, 118] width 2 height 9
click at [607, 119] on icon at bounding box center [608, 118] width 13 height 13
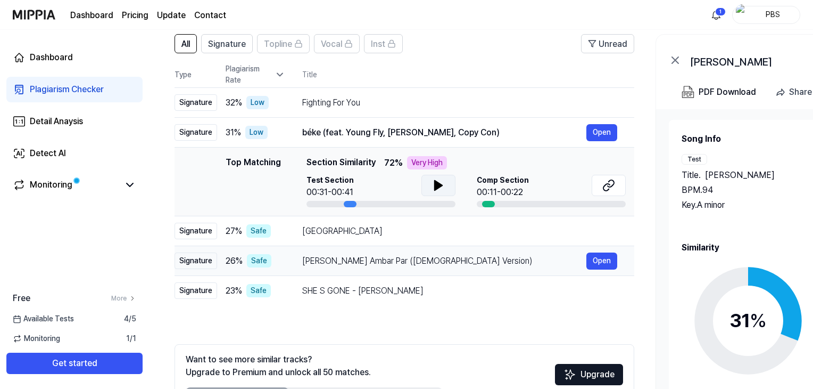
scroll to position [0, 0]
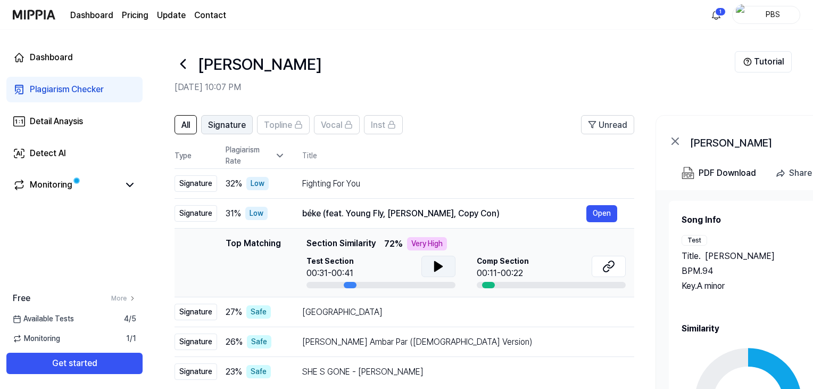
click at [222, 122] on span "Signature" at bounding box center [227, 125] width 38 height 13
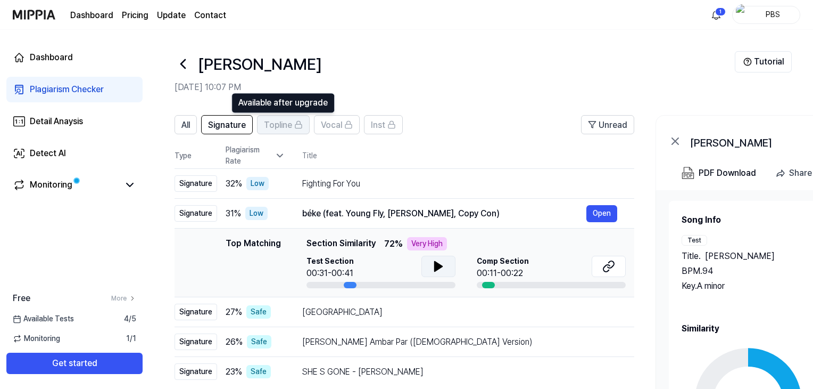
click at [303, 125] on button "Topline" at bounding box center [283, 124] width 53 height 19
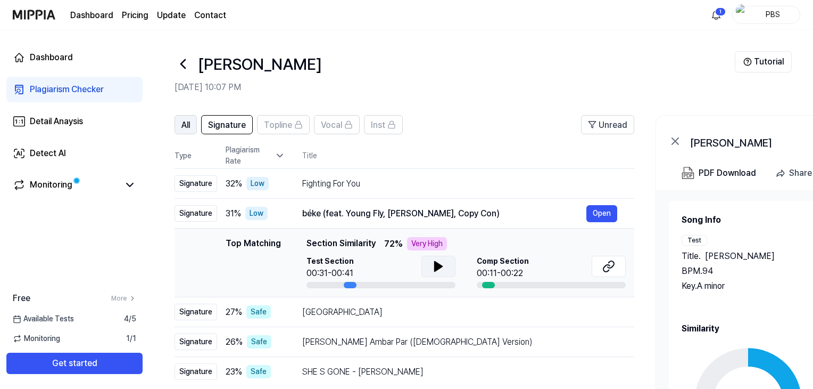
click at [186, 123] on span "All" at bounding box center [185, 125] width 9 height 13
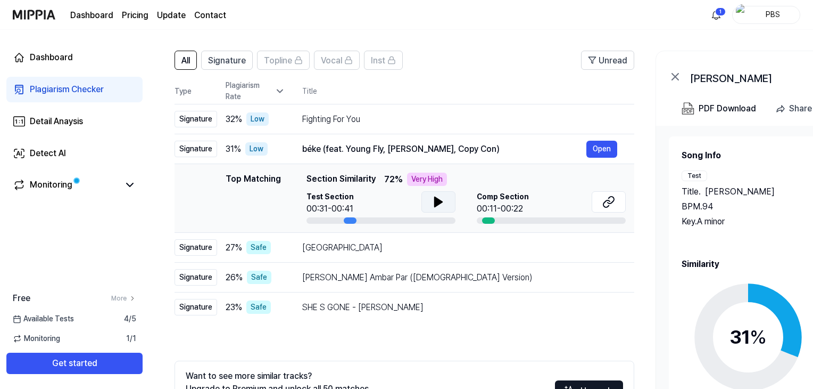
scroll to position [148, 0]
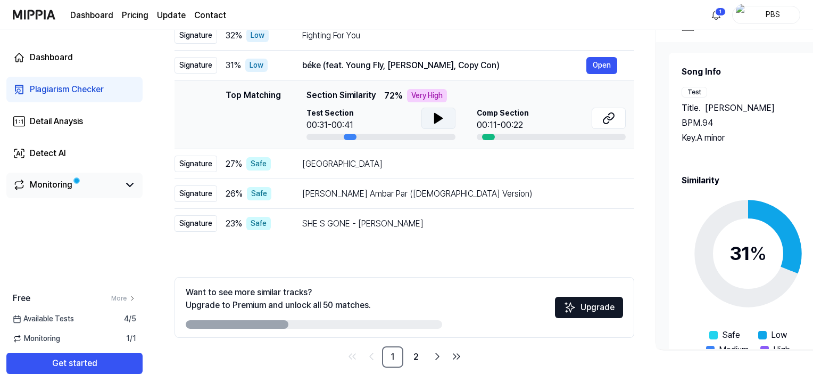
click at [83, 183] on link "Monitoring" at bounding box center [66, 184] width 106 height 13
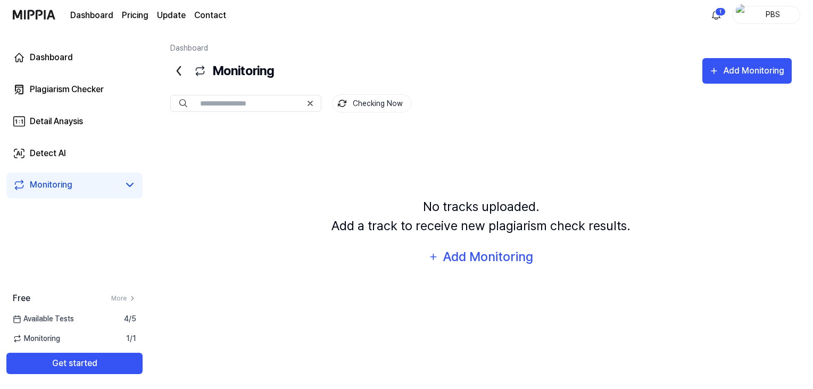
scroll to position [0, 0]
click at [178, 68] on icon at bounding box center [178, 70] width 17 height 17
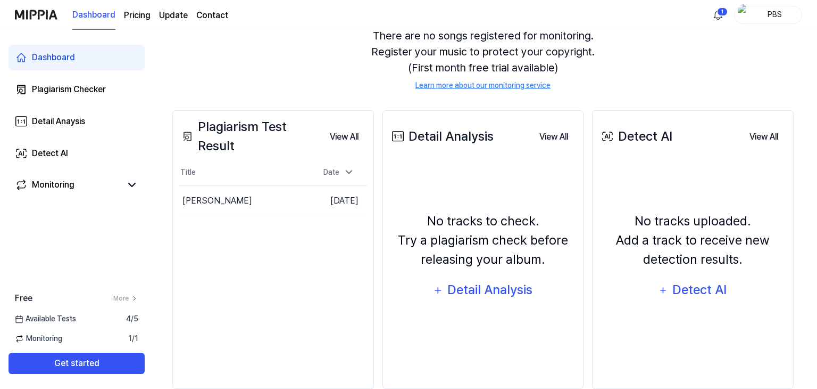
scroll to position [130, 0]
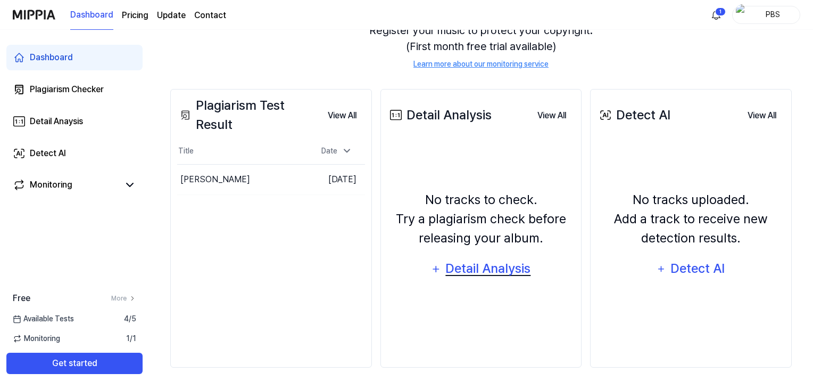
click at [489, 270] on div "Detail Analysis" at bounding box center [488, 268] width 87 height 20
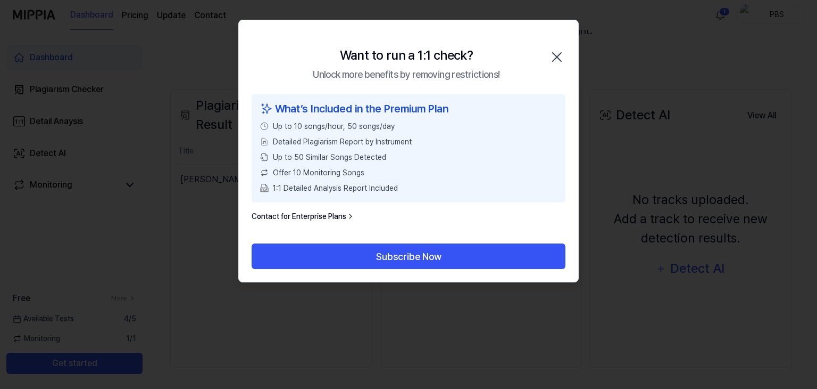
click at [560, 56] on icon "button" at bounding box center [557, 56] width 17 height 17
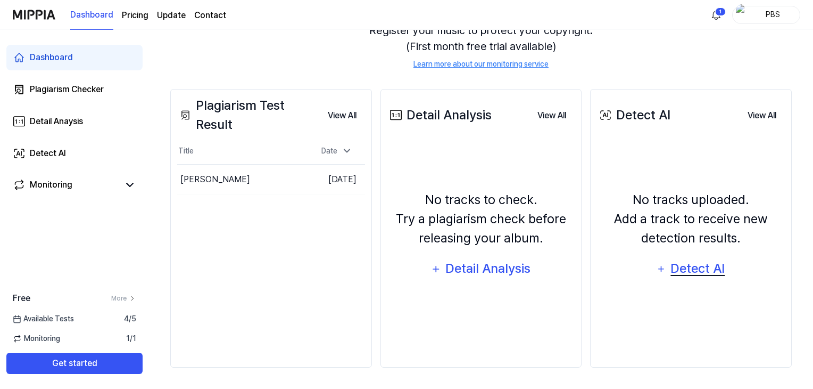
click at [689, 269] on div "Detect AI" at bounding box center [698, 268] width 57 height 20
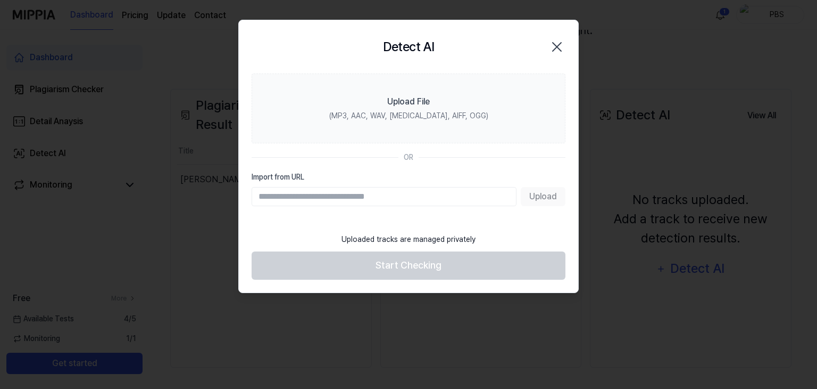
click at [558, 43] on icon "button" at bounding box center [557, 46] width 17 height 17
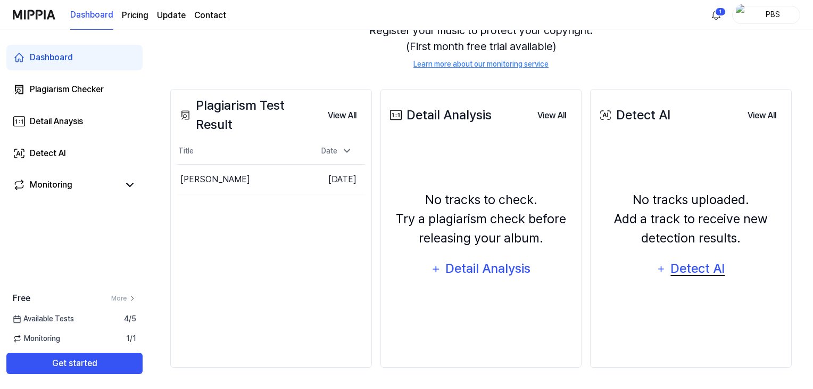
click at [694, 269] on div "Detect AI" at bounding box center [698, 268] width 57 height 20
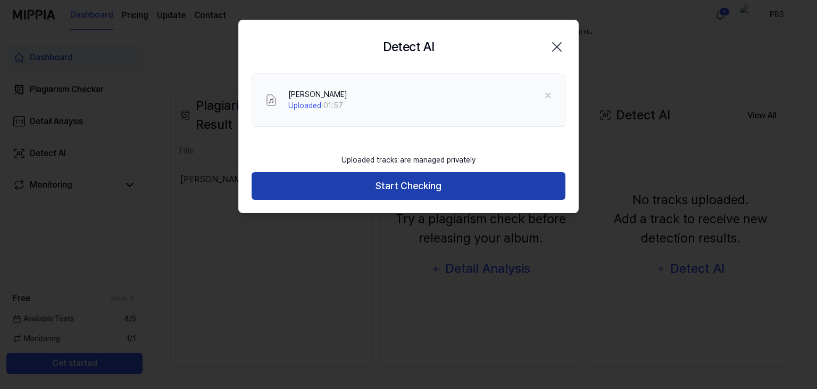
click at [417, 195] on button "Start Checking" at bounding box center [409, 186] width 314 height 28
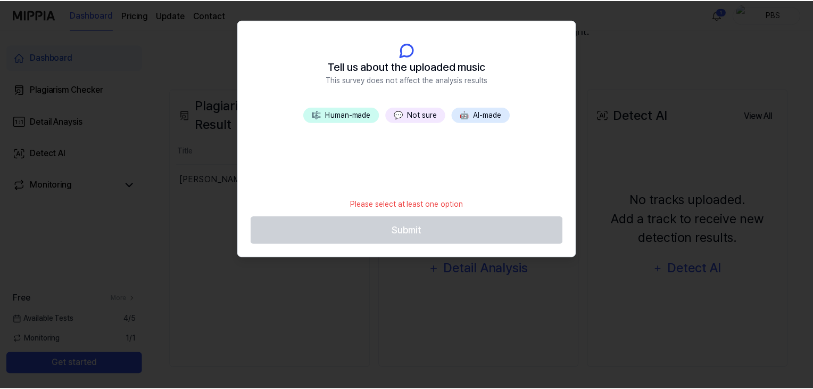
scroll to position [109, 0]
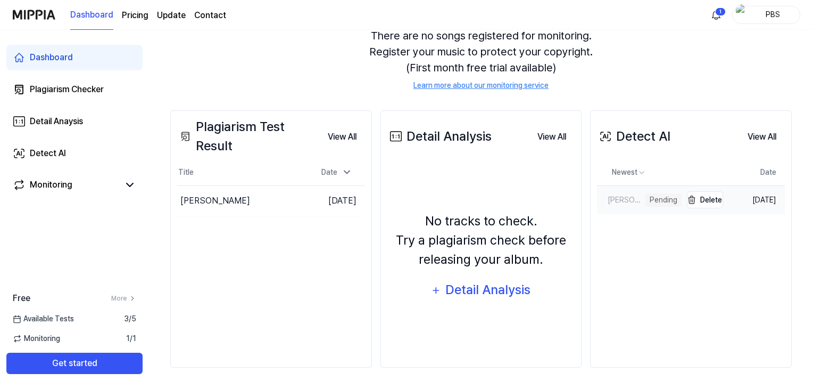
click at [651, 199] on div "Pending" at bounding box center [664, 199] width 36 height 13
click at [720, 16] on html "Dashboard Pricing Update Contact 1 PBS Dashboard Plagiarism Checker Detail Anay…" at bounding box center [406, 85] width 813 height 389
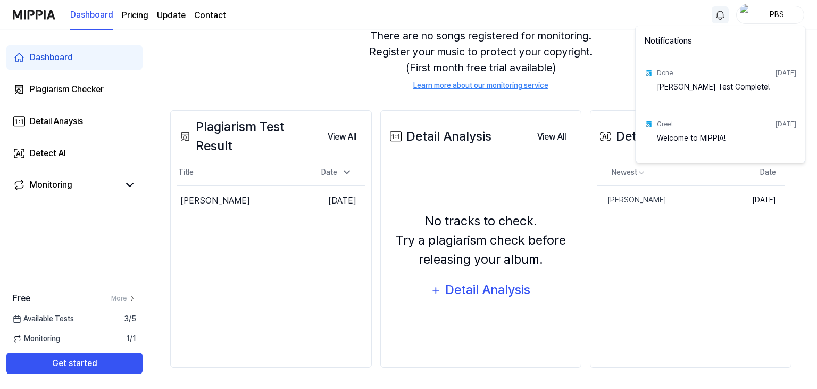
click at [616, 81] on html "Dashboard Pricing Update Contact PBS Dashboard Plagiarism Checker Detail Anaysi…" at bounding box center [408, 85] width 817 height 389
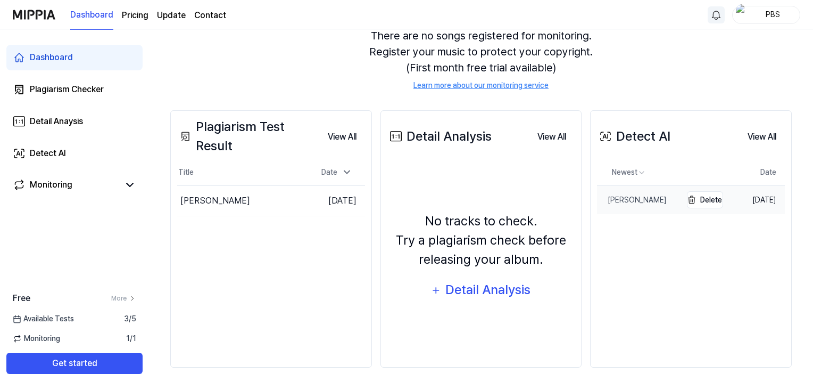
click at [622, 200] on div "[PERSON_NAME]" at bounding box center [632, 199] width 70 height 11
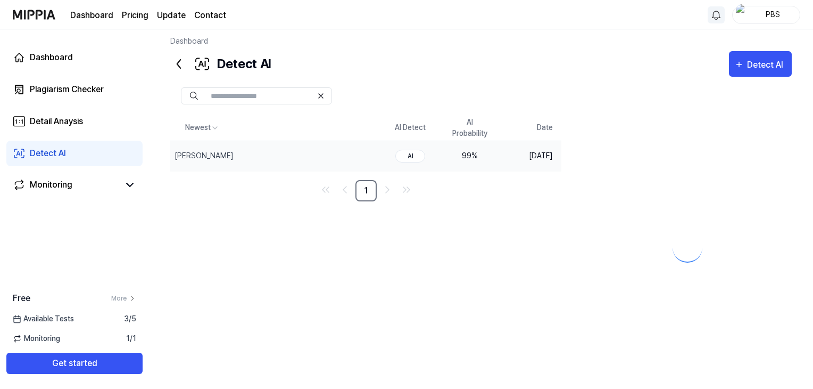
scroll to position [59, 0]
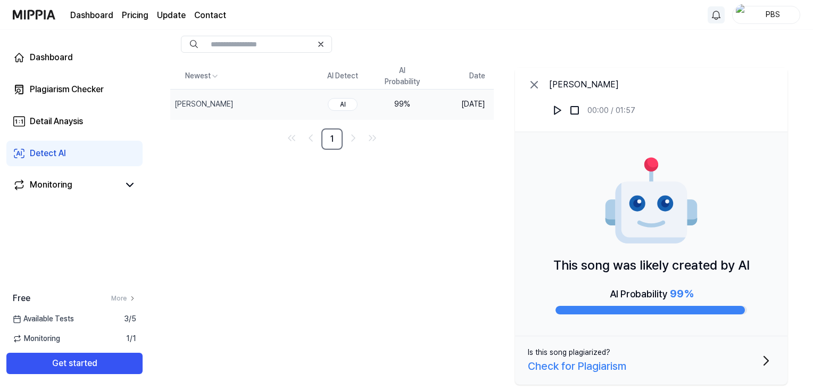
click at [604, 365] on div "Check for Plagiarism" at bounding box center [577, 366] width 98 height 16
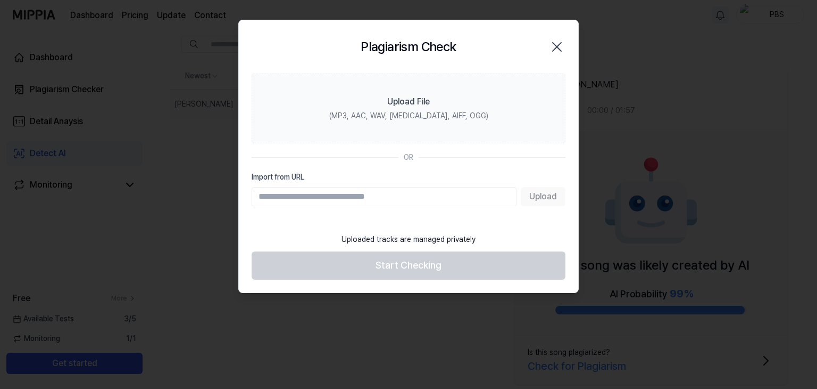
click at [559, 46] on icon "button" at bounding box center [557, 46] width 17 height 17
